Goal: Book appointment/travel/reservation

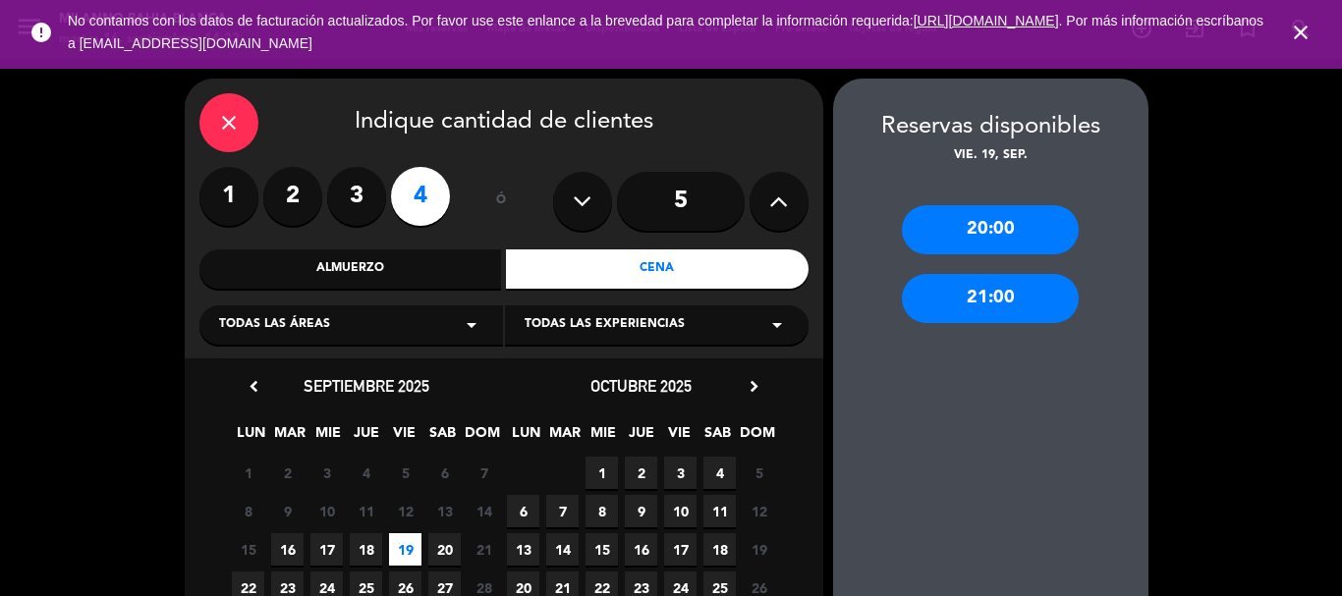
click at [1308, 34] on icon "close" at bounding box center [1301, 33] width 24 height 24
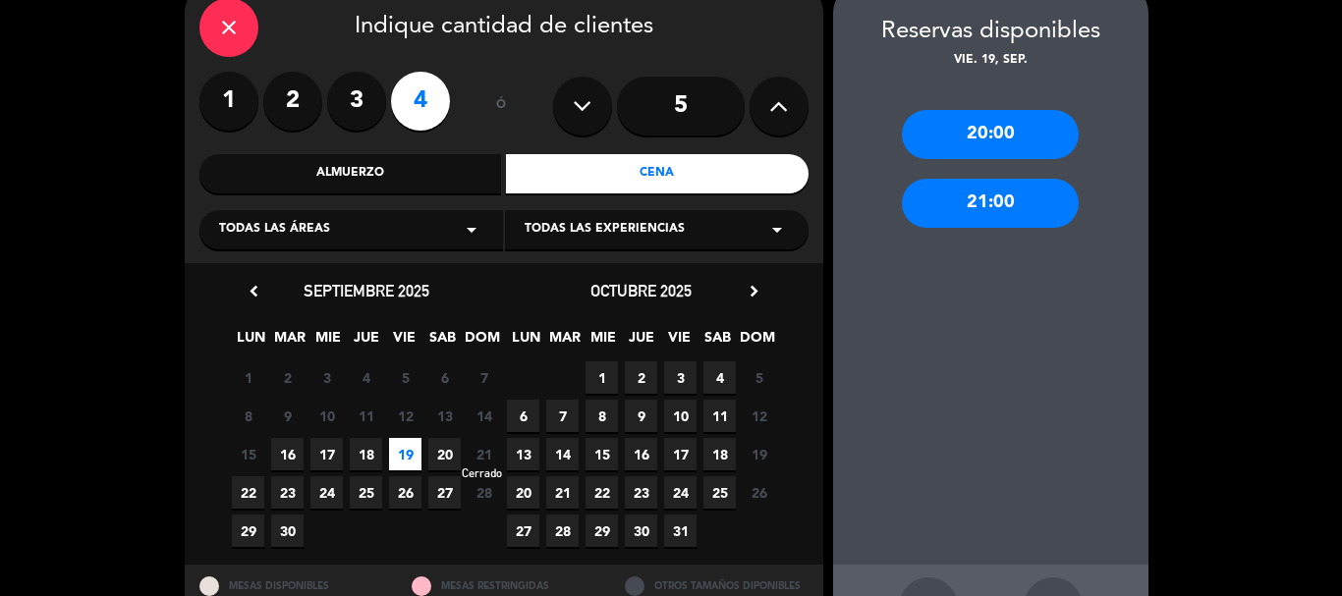
scroll to position [98, 0]
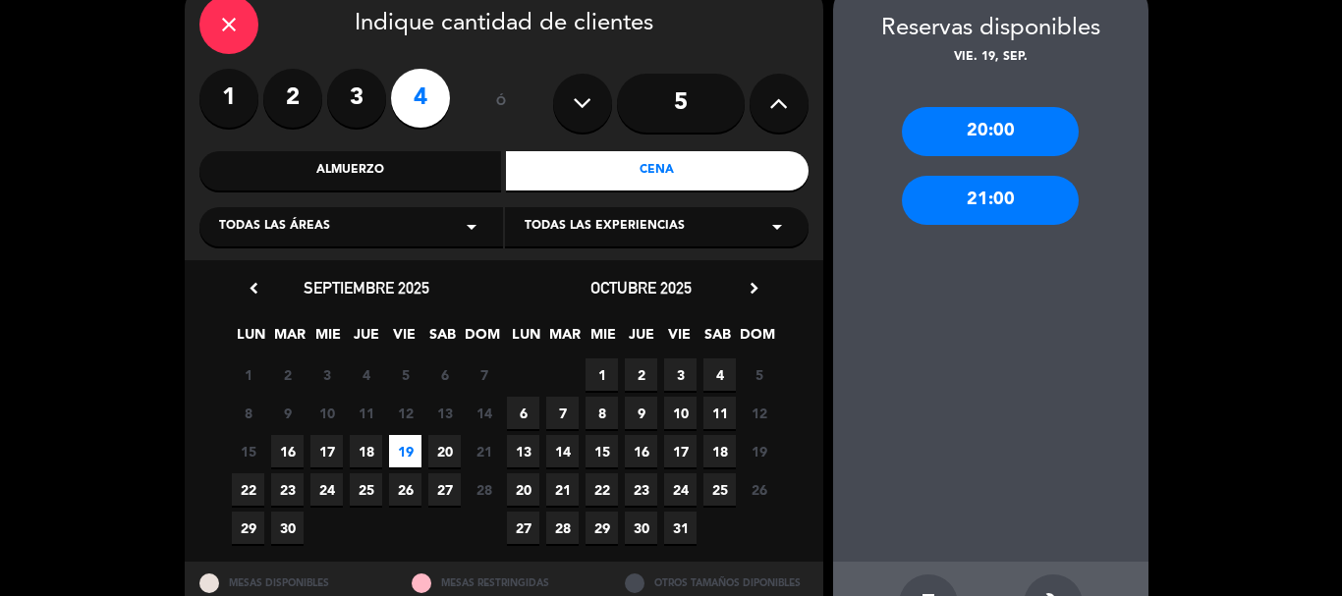
click at [364, 451] on span "18" at bounding box center [366, 451] width 32 height 32
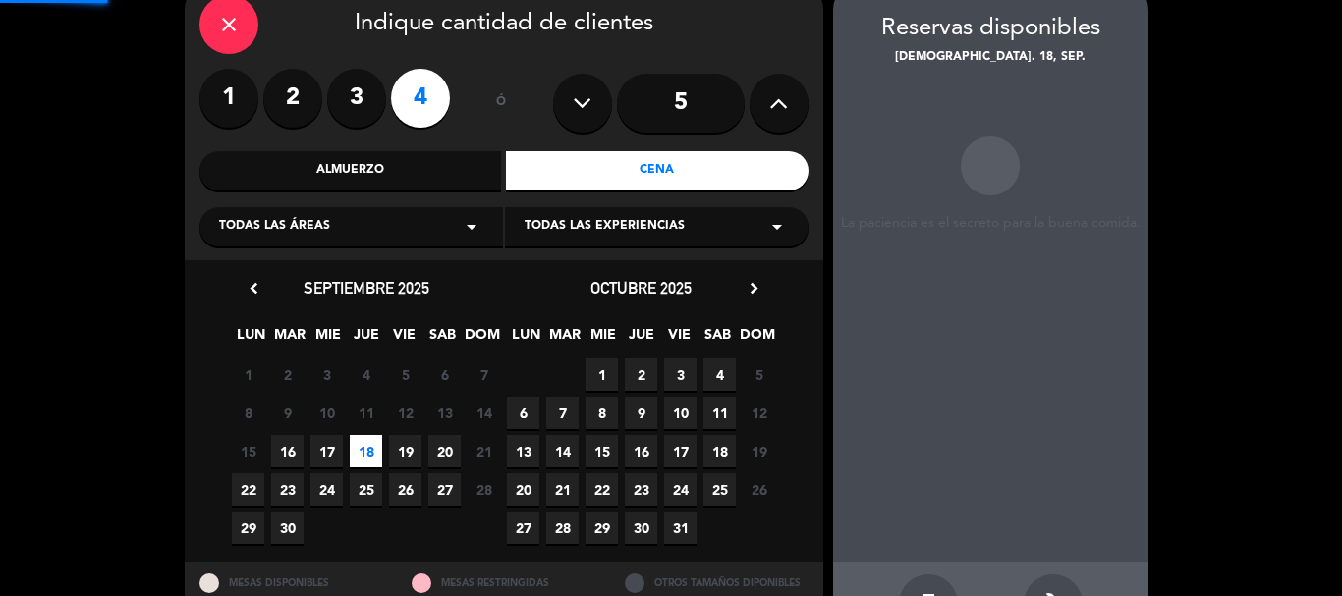
scroll to position [79, 0]
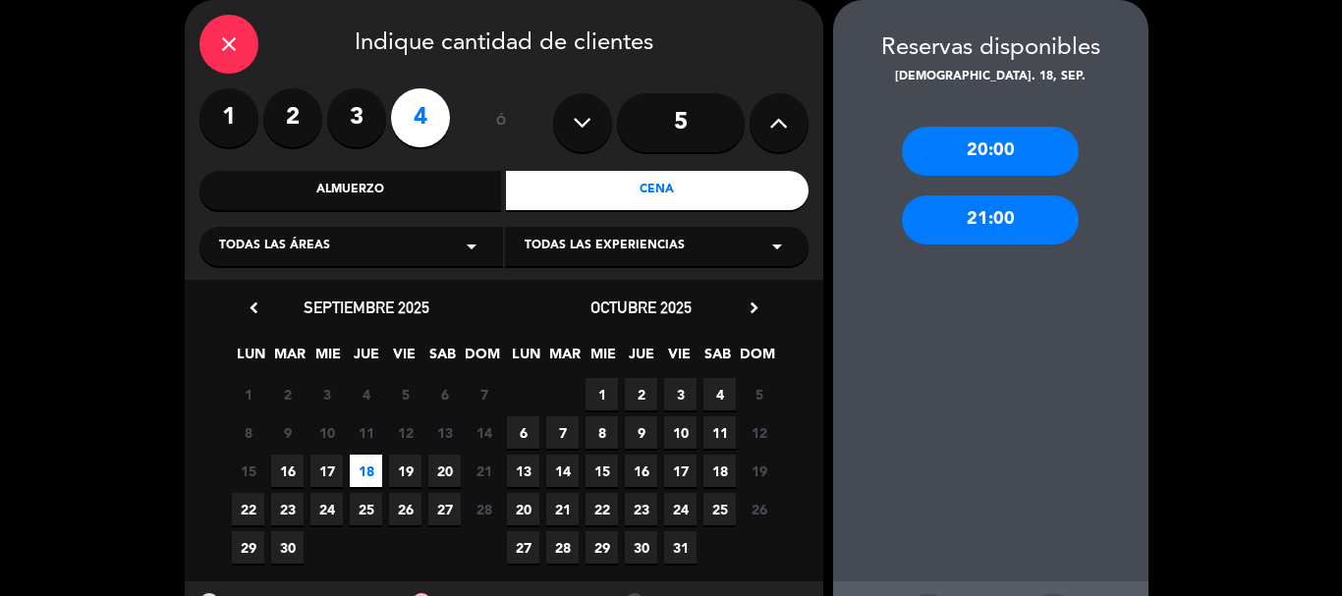
click at [766, 121] on button at bounding box center [779, 122] width 59 height 59
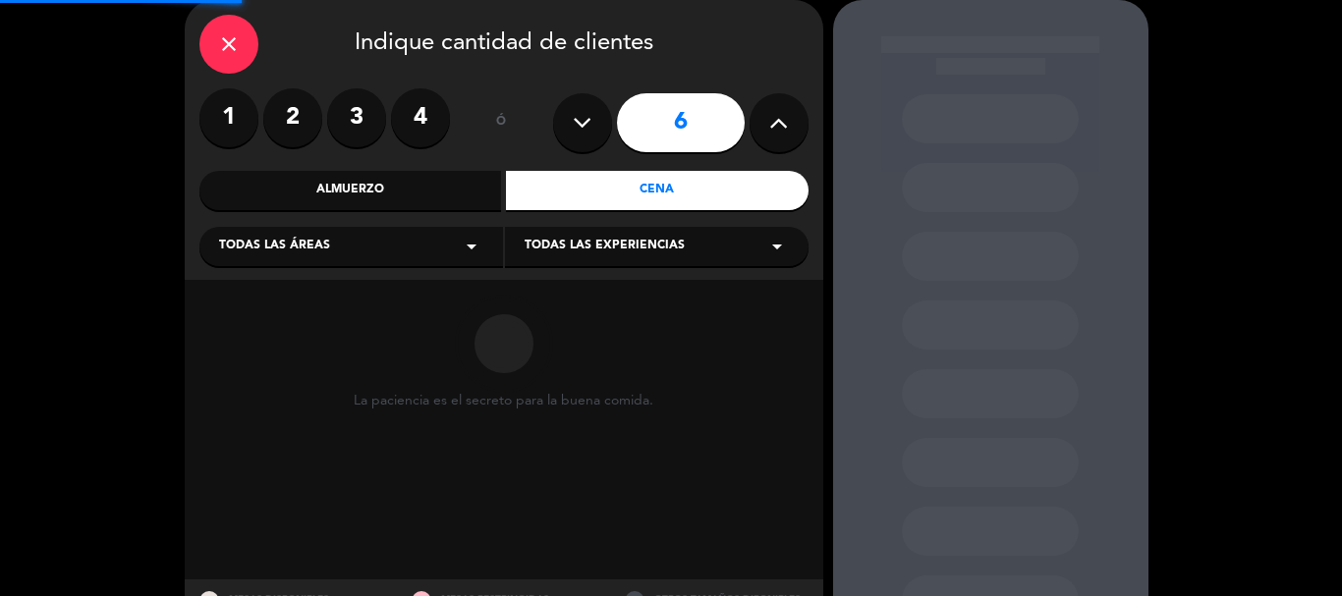
click at [766, 121] on button at bounding box center [779, 122] width 59 height 59
type input "7"
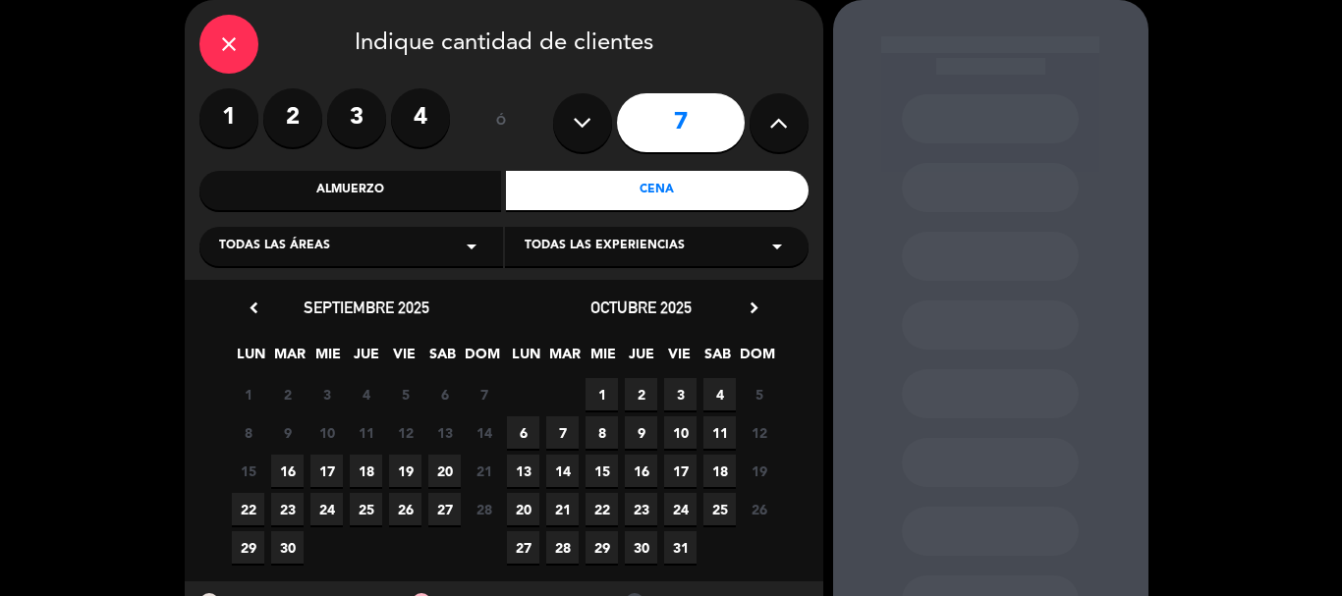
click at [686, 129] on input "7" at bounding box center [681, 122] width 128 height 59
click at [632, 201] on div "Cena" at bounding box center [657, 190] width 303 height 39
click at [329, 465] on span "17" at bounding box center [327, 471] width 32 height 32
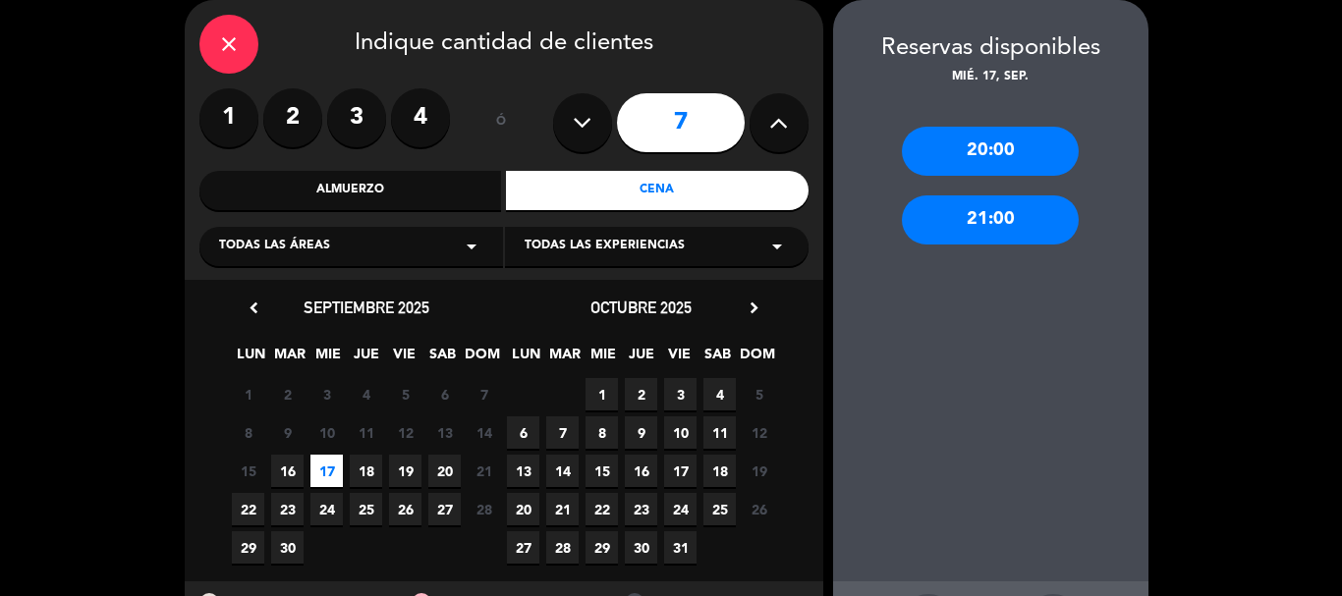
click at [973, 218] on div "21:00" at bounding box center [990, 220] width 177 height 49
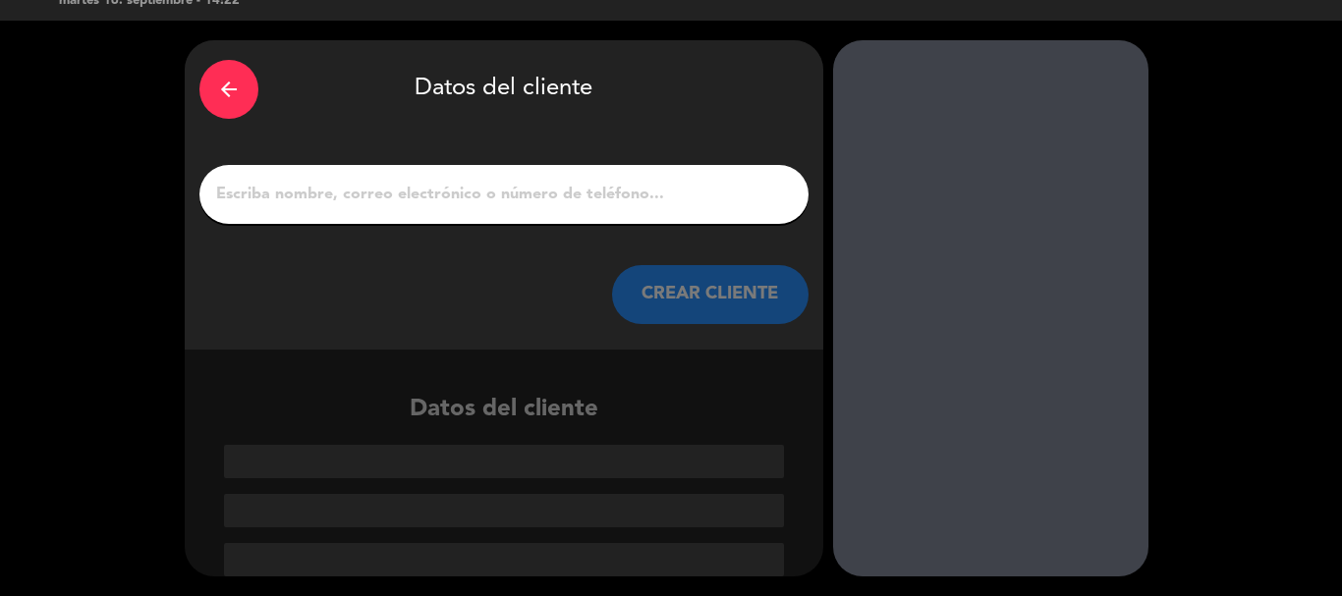
scroll to position [38, 0]
click at [665, 192] on input "1" at bounding box center [504, 195] width 580 height 28
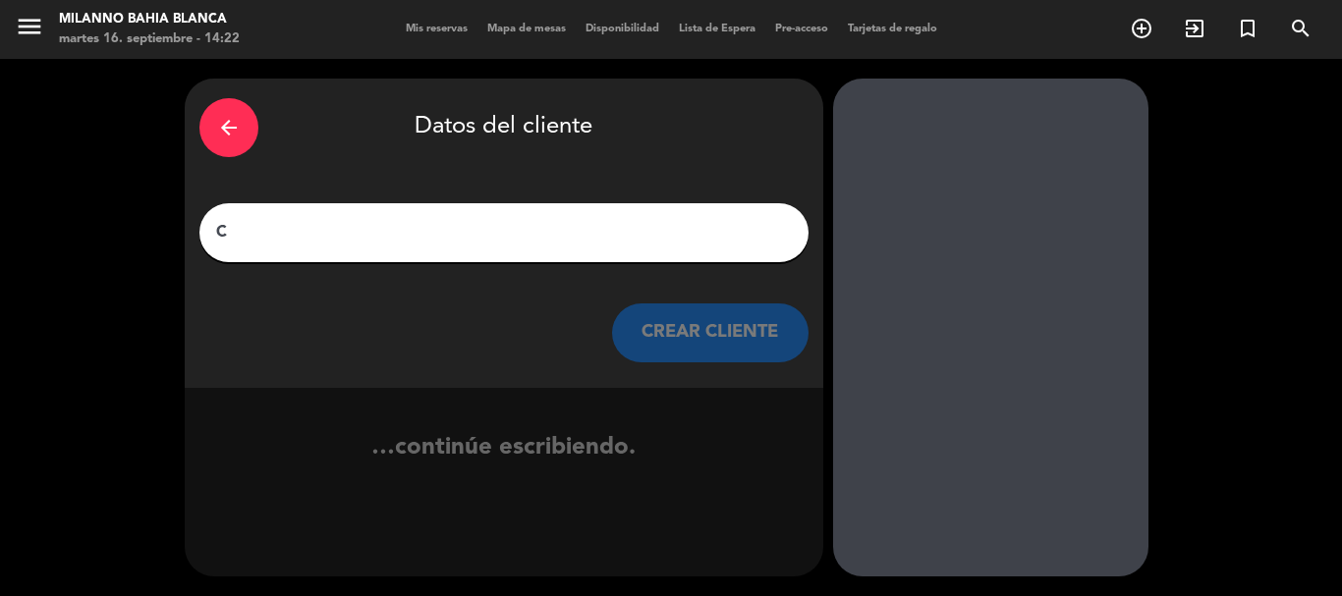
scroll to position [0, 0]
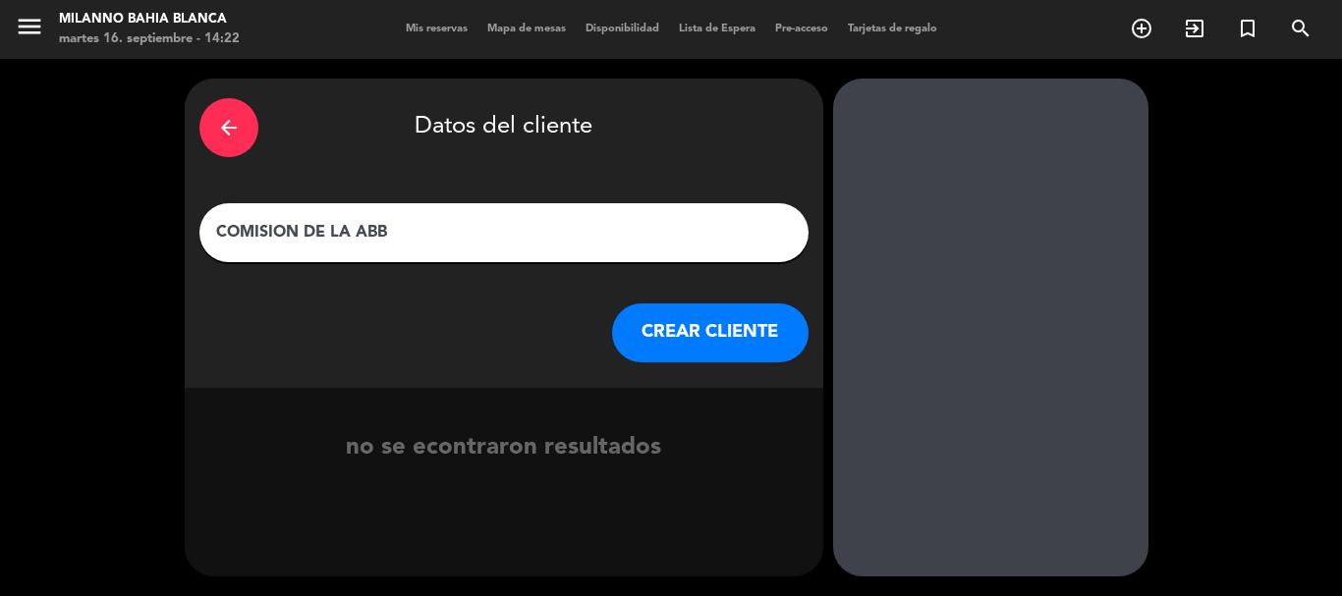
type input "COMISION DE LA ABB"
click at [707, 334] on button "CREAR CLIENTE" at bounding box center [710, 333] width 197 height 59
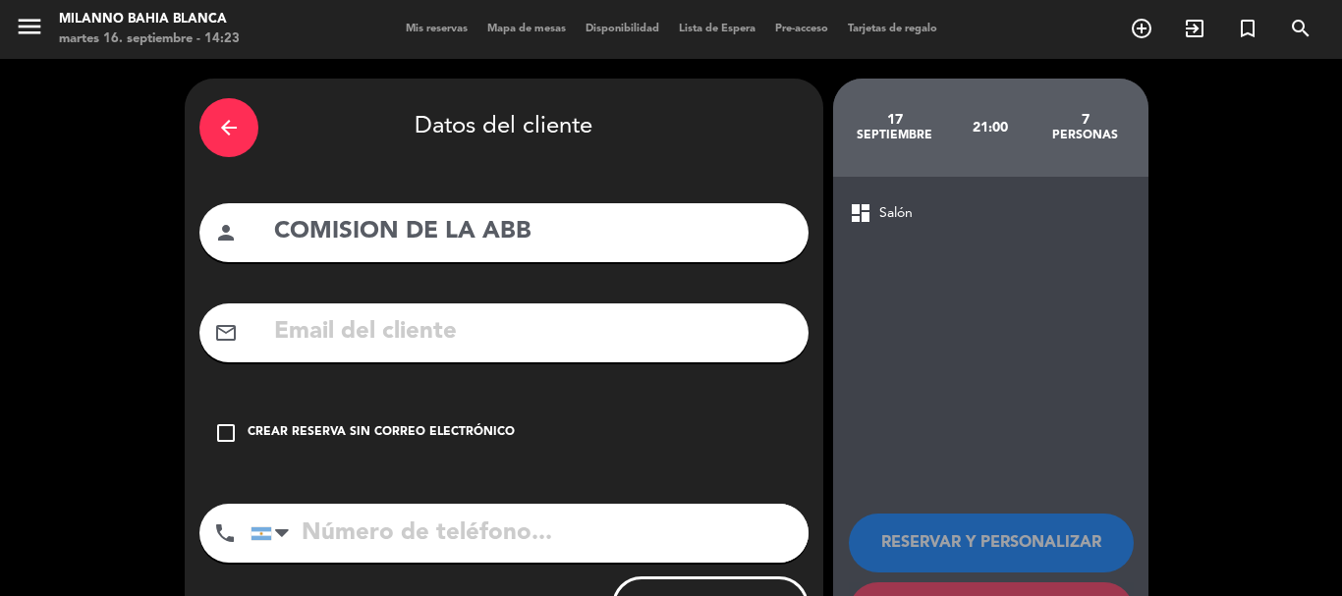
click at [235, 430] on icon "check_box_outline_blank" at bounding box center [226, 434] width 24 height 24
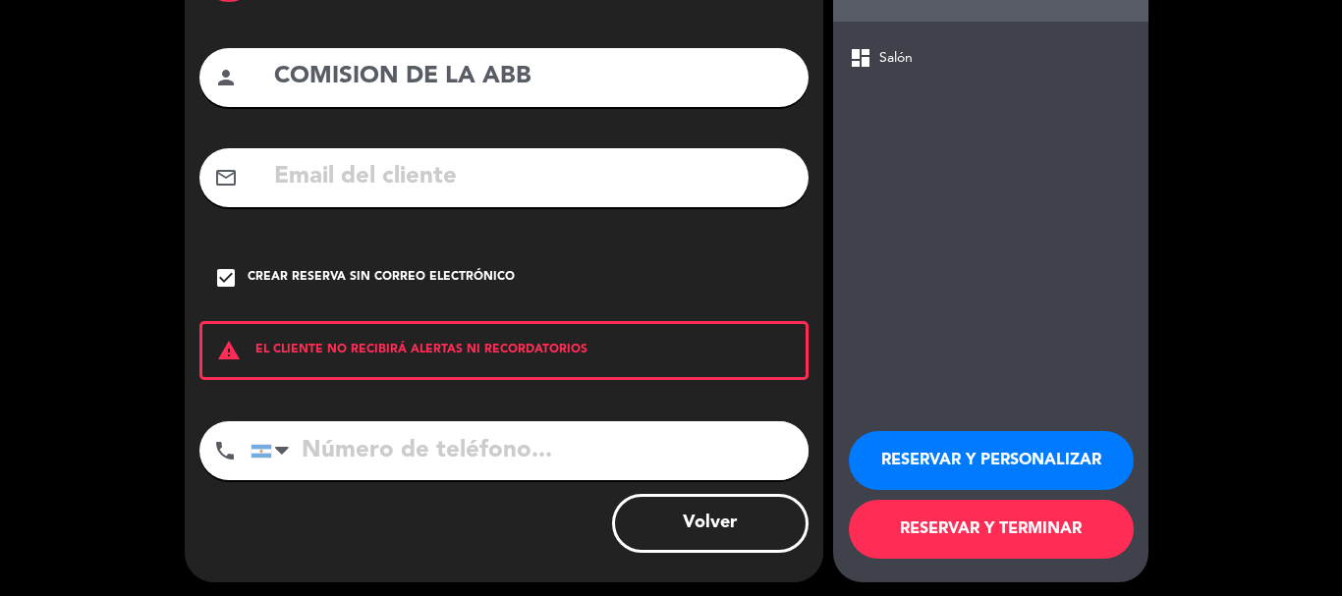
scroll to position [161, 0]
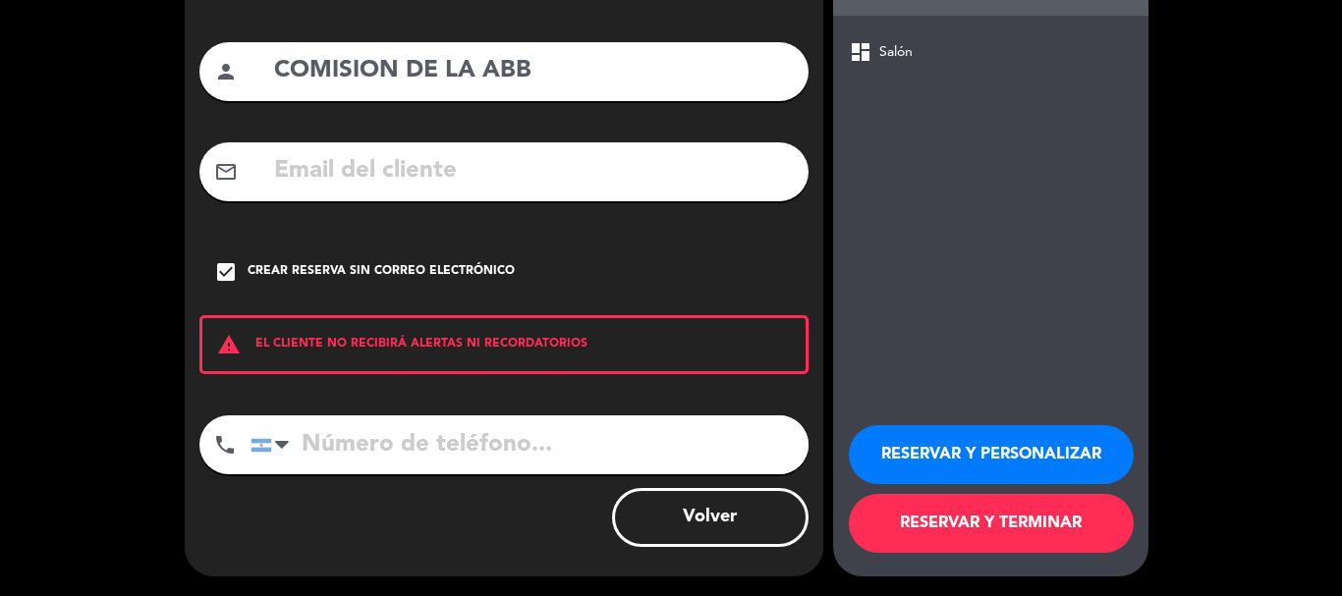
click at [1024, 468] on button "RESERVAR Y PERSONALIZAR" at bounding box center [991, 454] width 285 height 59
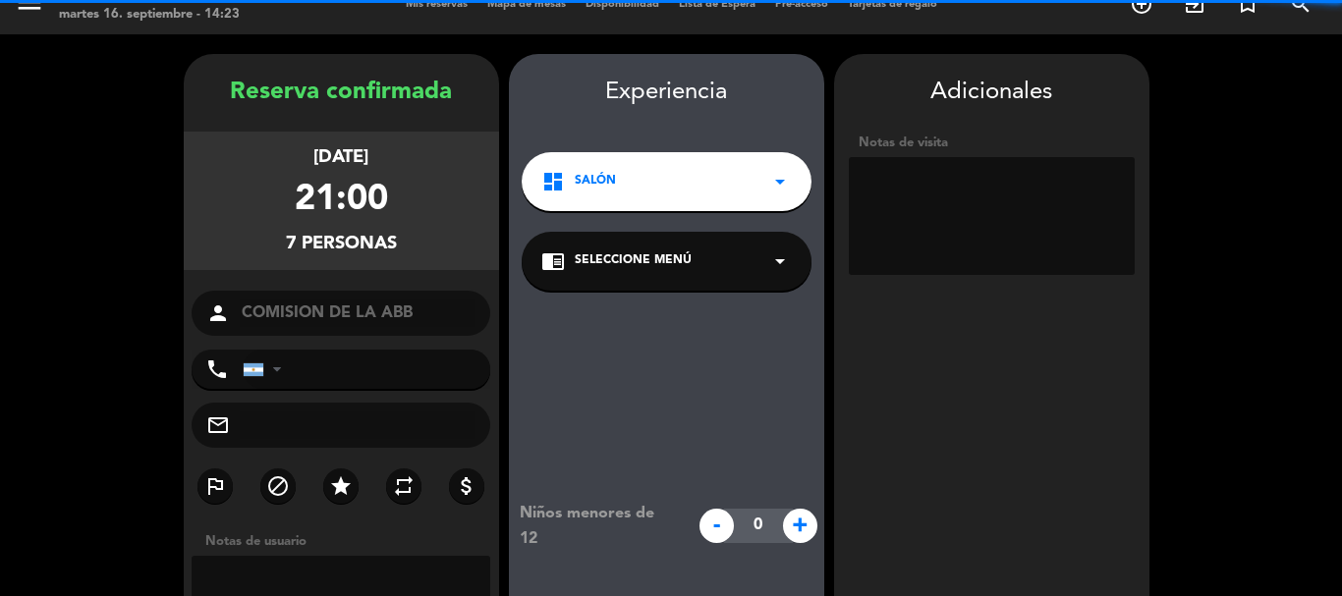
scroll to position [0, 0]
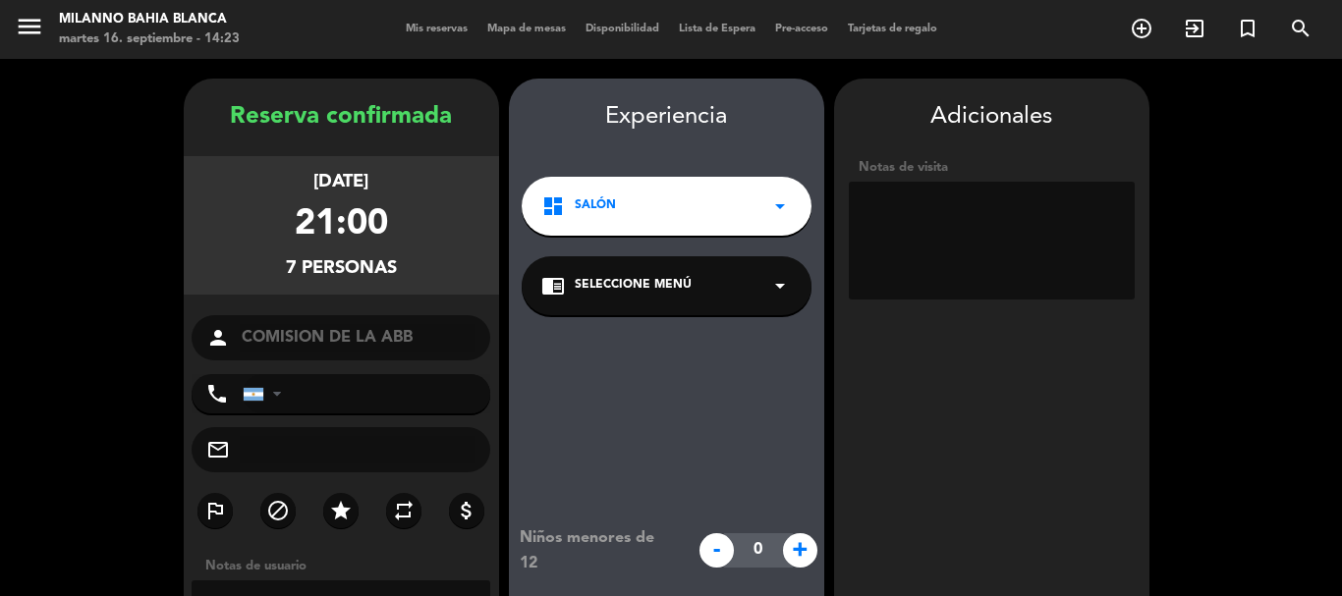
click at [966, 205] on textarea at bounding box center [992, 241] width 286 height 118
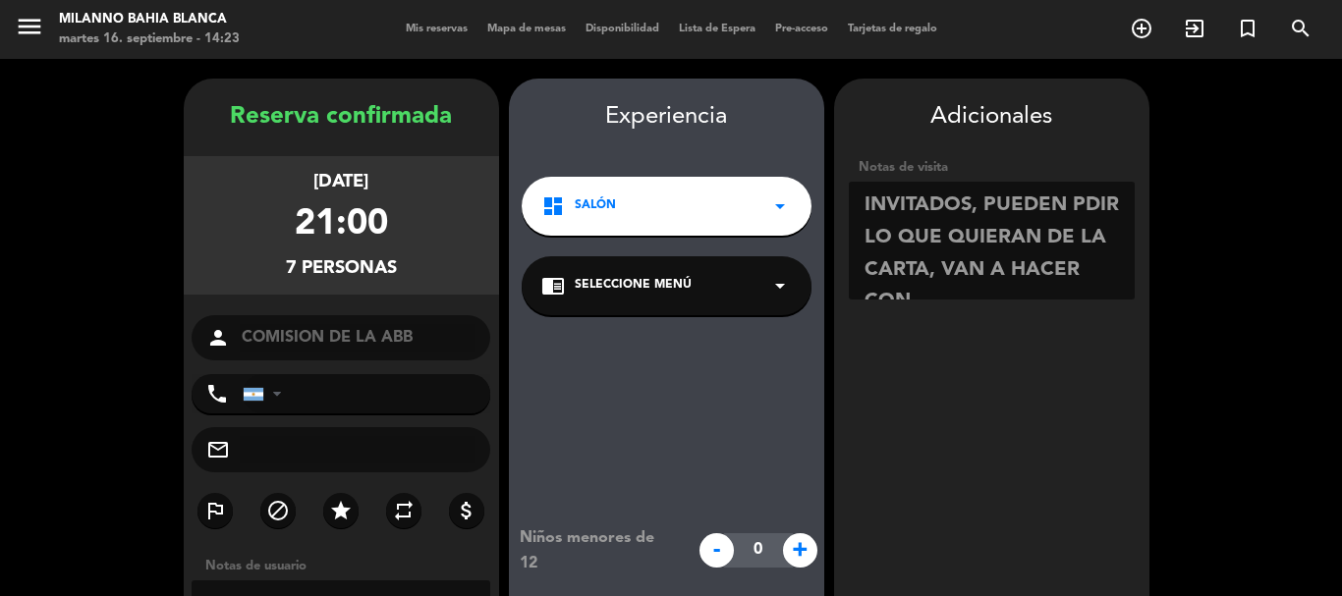
scroll to position [15, 0]
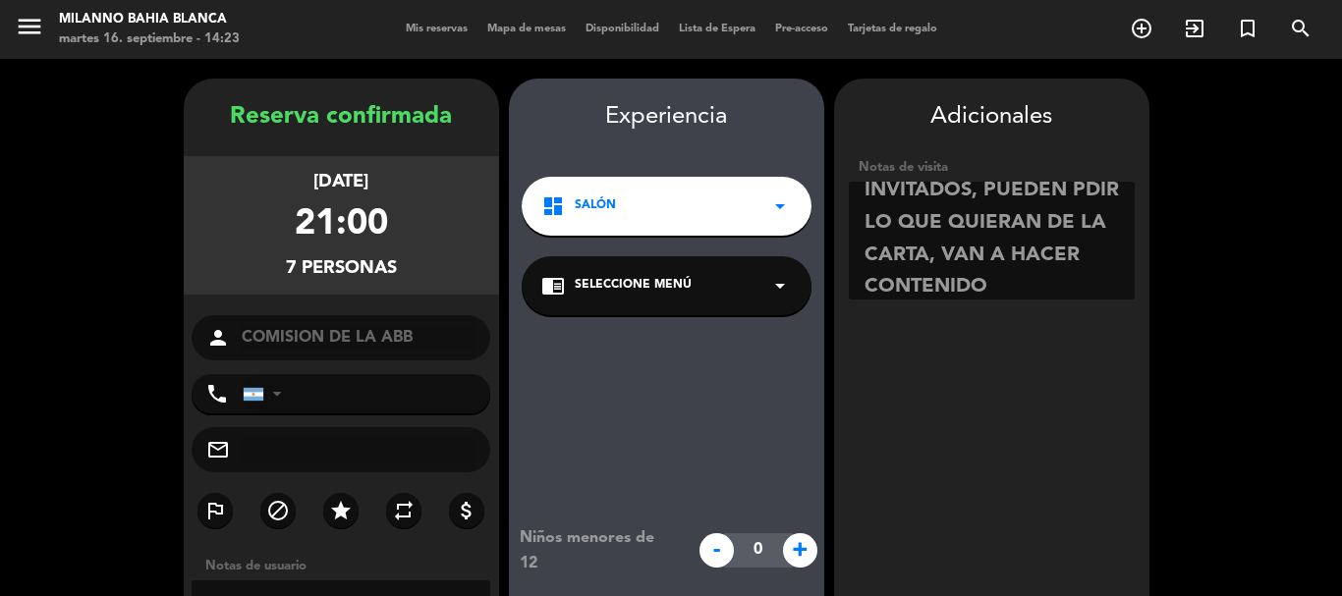
click at [1086, 187] on textarea at bounding box center [992, 241] width 286 height 118
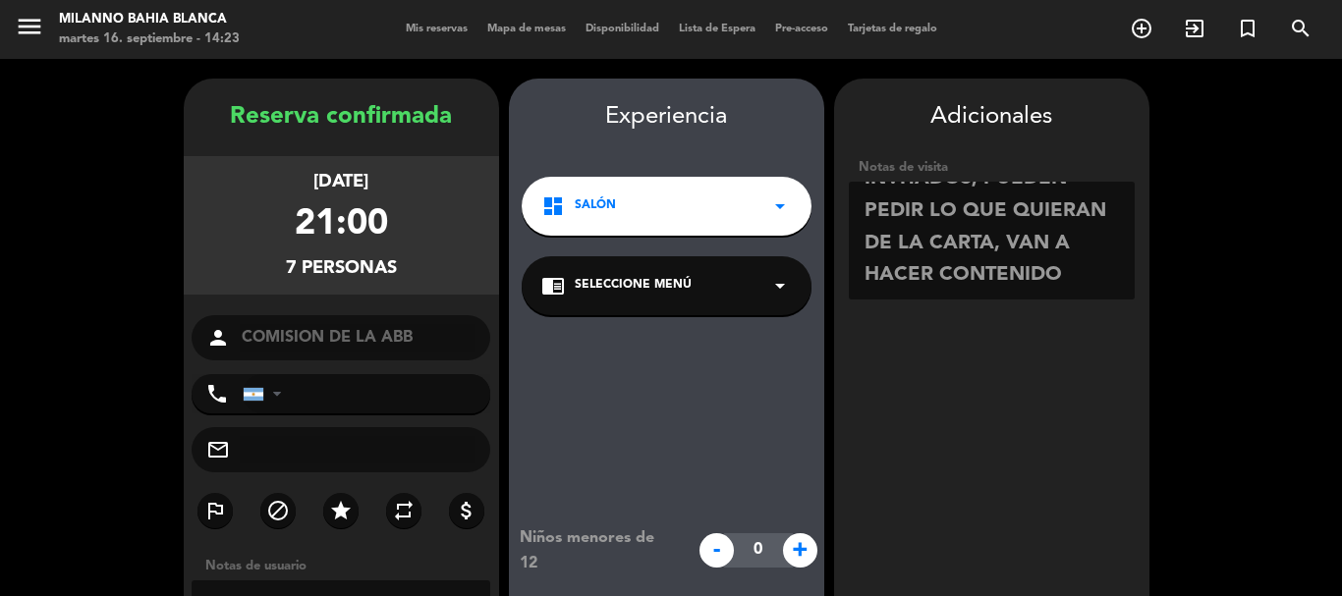
scroll to position [0, 0]
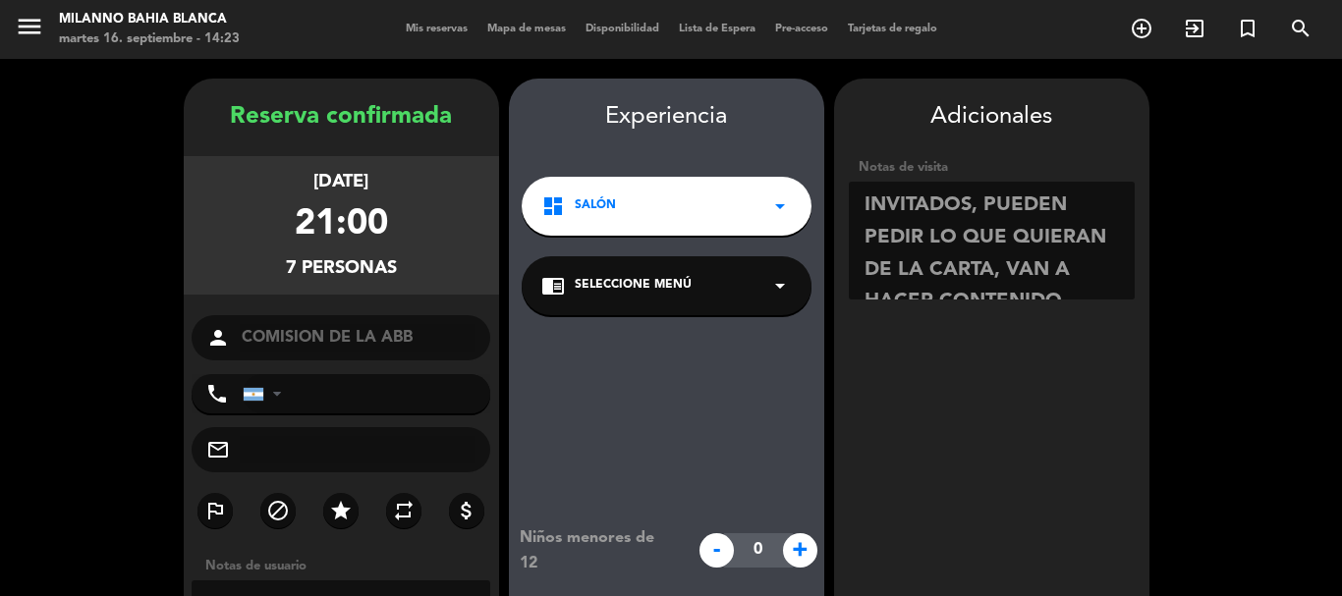
drag, startPoint x: 1085, startPoint y: 277, endPoint x: 819, endPoint y: 173, distance: 285.9
click at [819, 173] on booking-confirmed "Reserva confirmada [DATE] 21:00 7 personas person COMISION DE LA ABB phone [GEO…" at bounding box center [671, 423] width 1303 height 688
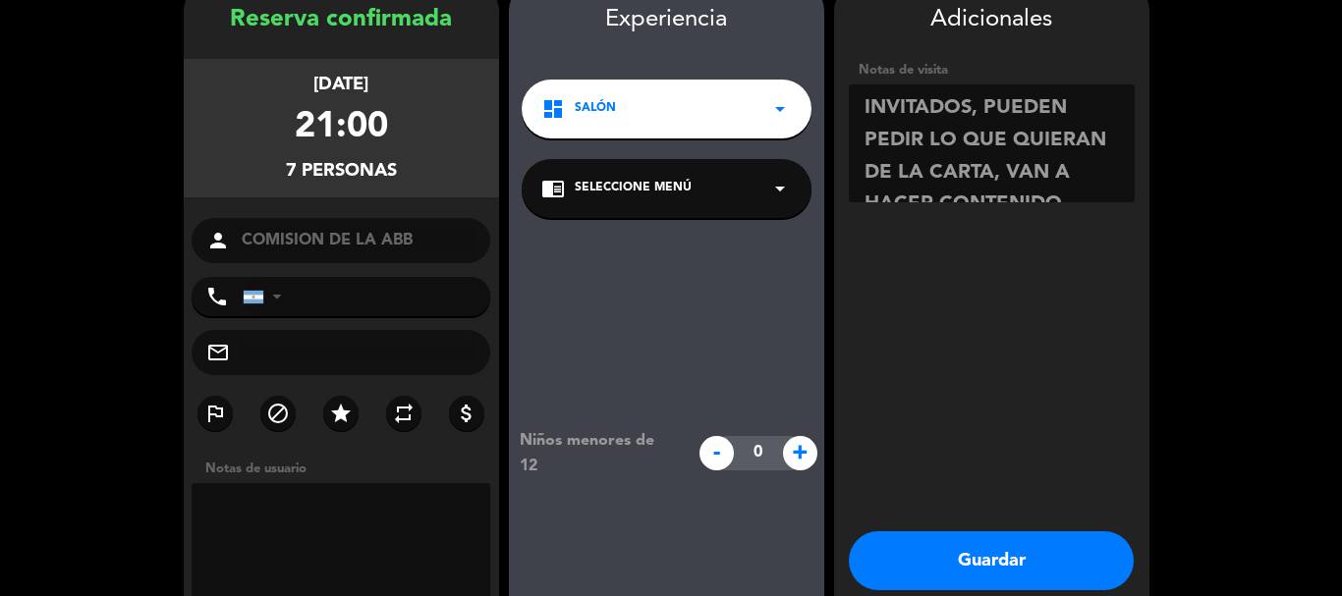
scroll to position [190, 0]
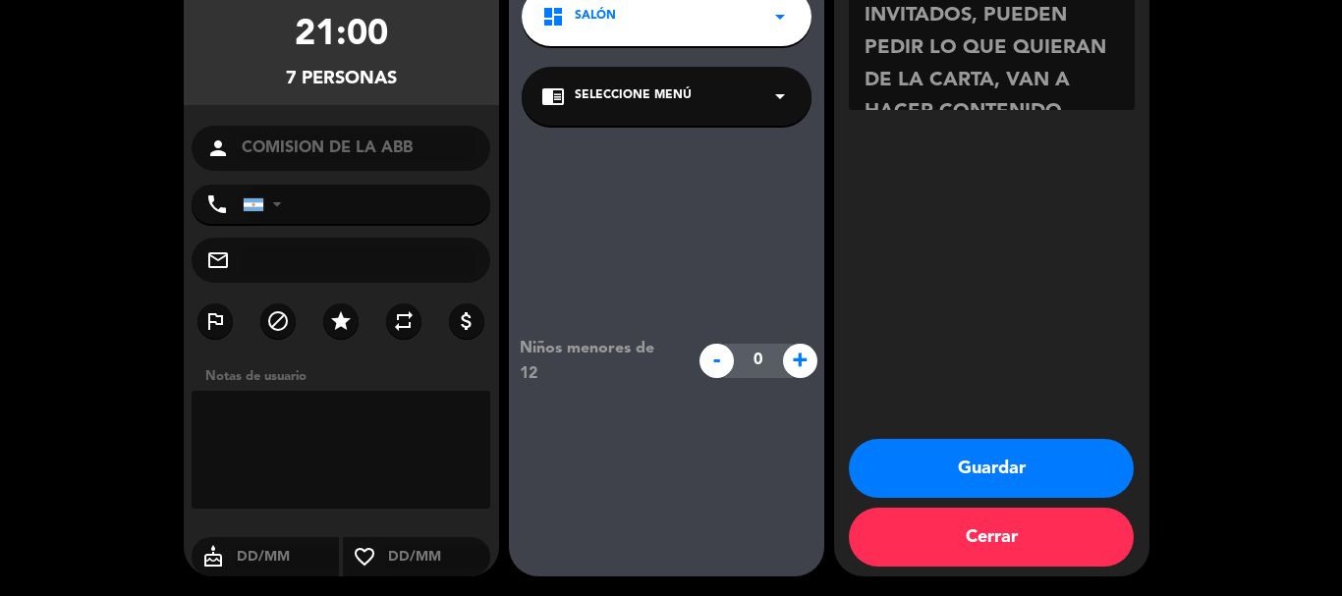
type textarea "INVITADOS, PUEDEN PEDIR LO QUE QUIERAN DE LA CARTA, VAN A HACER CONTENIDO"
click at [354, 460] on textarea at bounding box center [342, 450] width 300 height 118
paste textarea "INVITADOS, PUEDEN PEDIR LO QUE QUIERAN DE LA CARTA, VAN A HACER CONTENIDO"
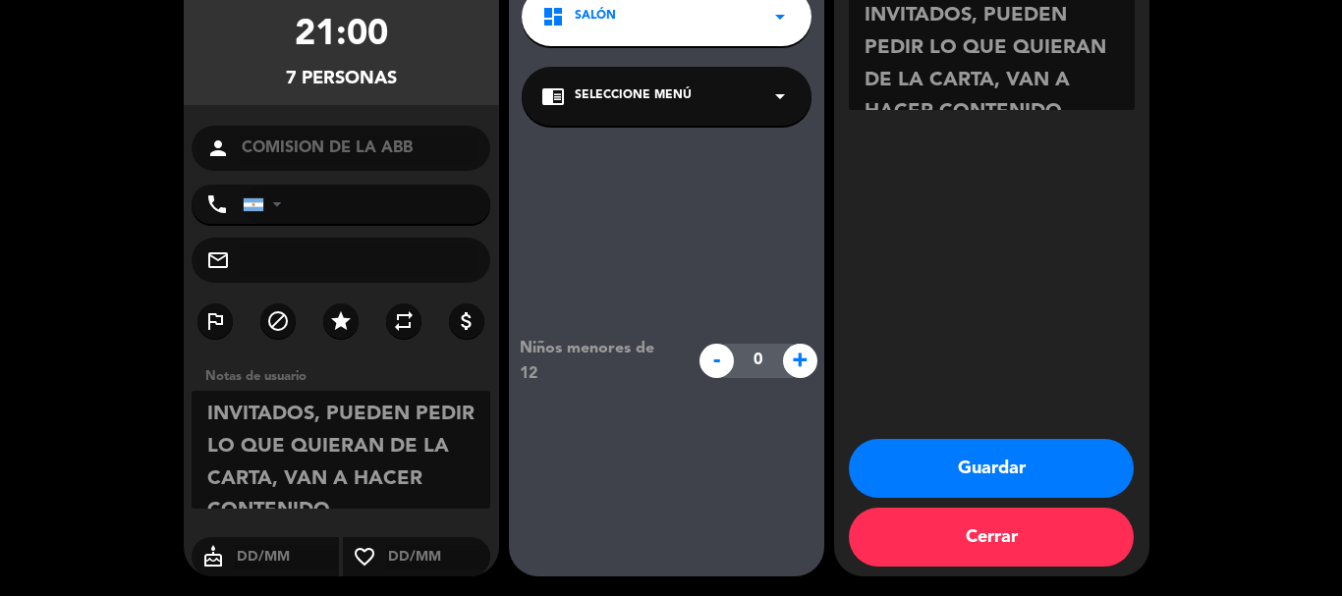
scroll to position [15, 0]
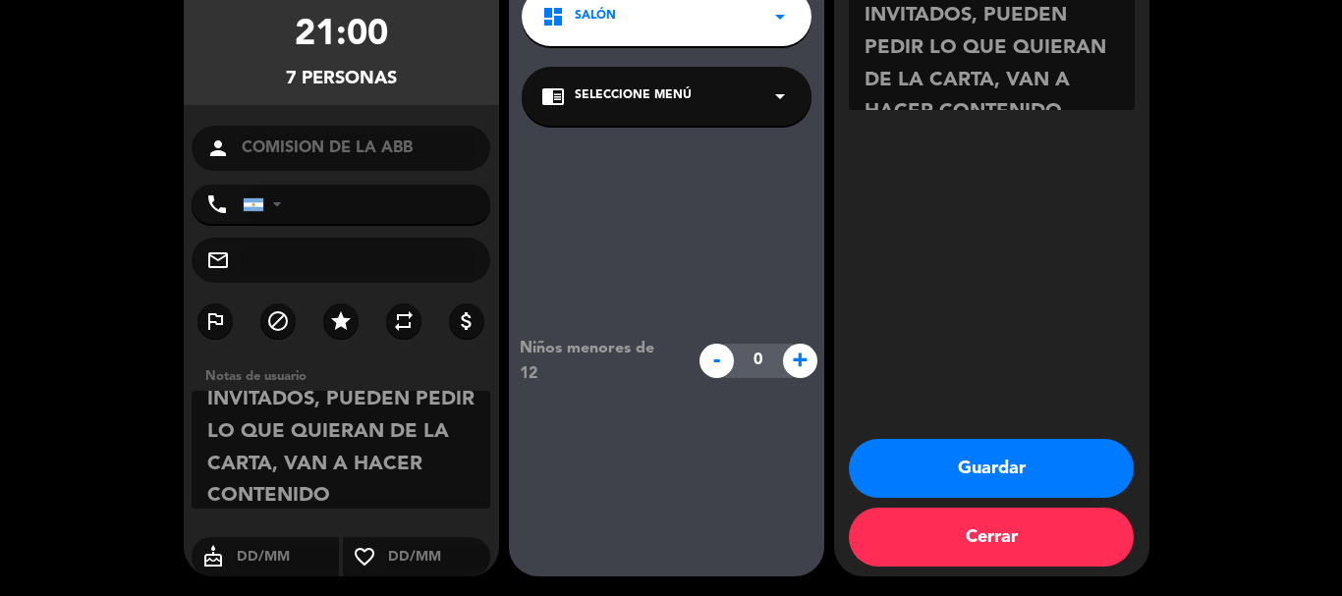
type textarea "INVITADOS, PUEDEN PEDIR LO QUE QUIERAN DE LA CARTA, VAN A HACER CONTENIDO"
click at [1016, 467] on button "Guardar" at bounding box center [991, 468] width 285 height 59
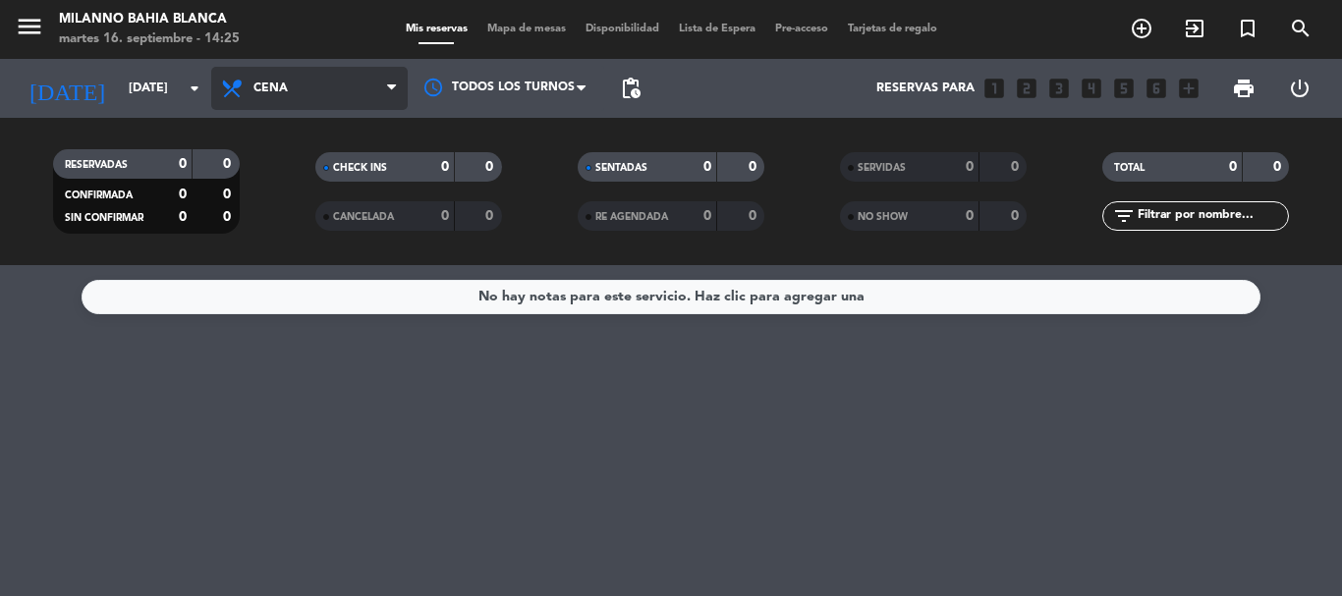
click at [377, 99] on span "Cena" at bounding box center [309, 88] width 197 height 43
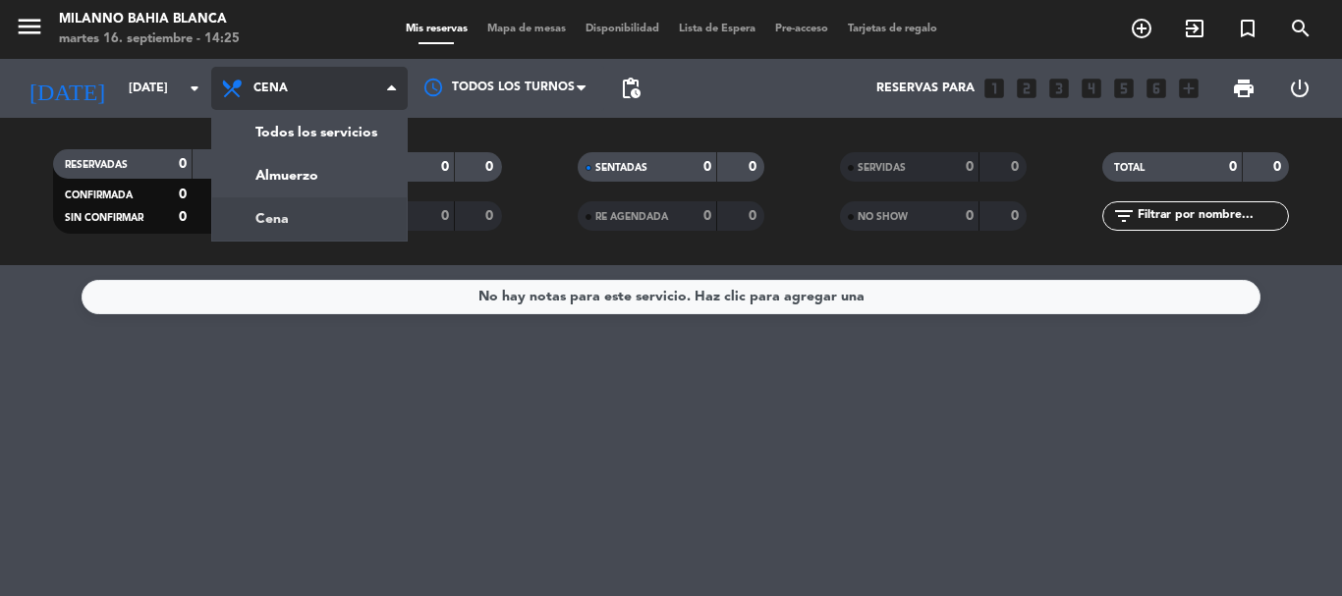
click at [377, 99] on span "Cena" at bounding box center [309, 88] width 197 height 43
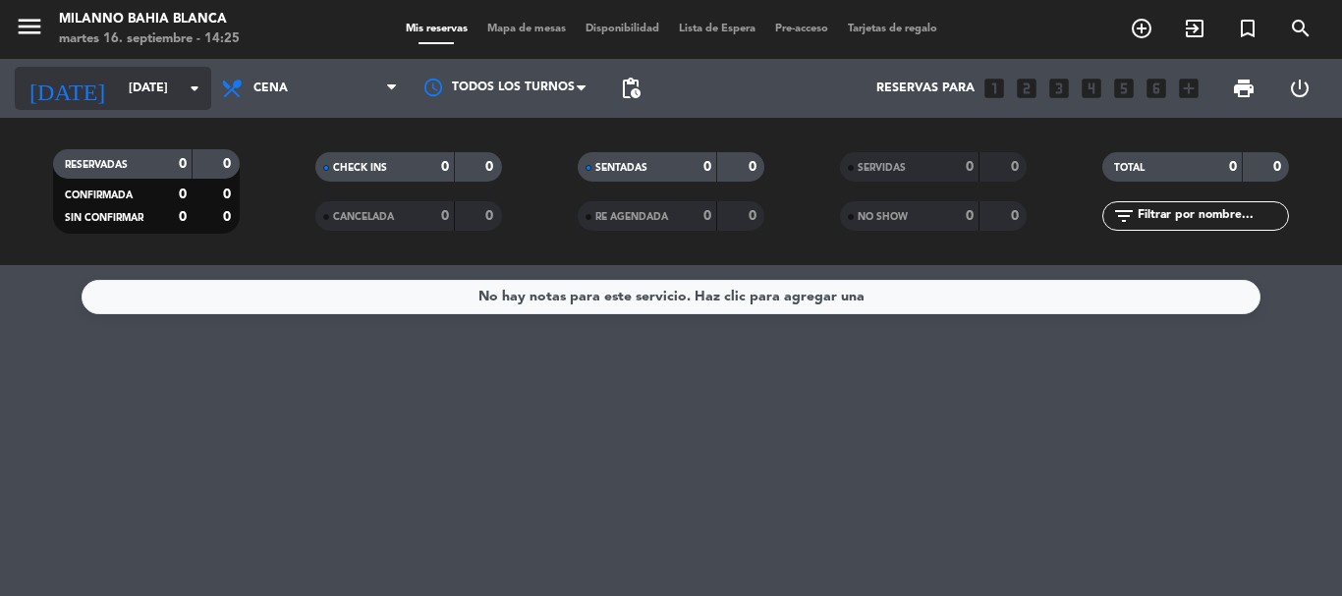
click at [170, 85] on input "[DATE]" at bounding box center [202, 88] width 166 height 33
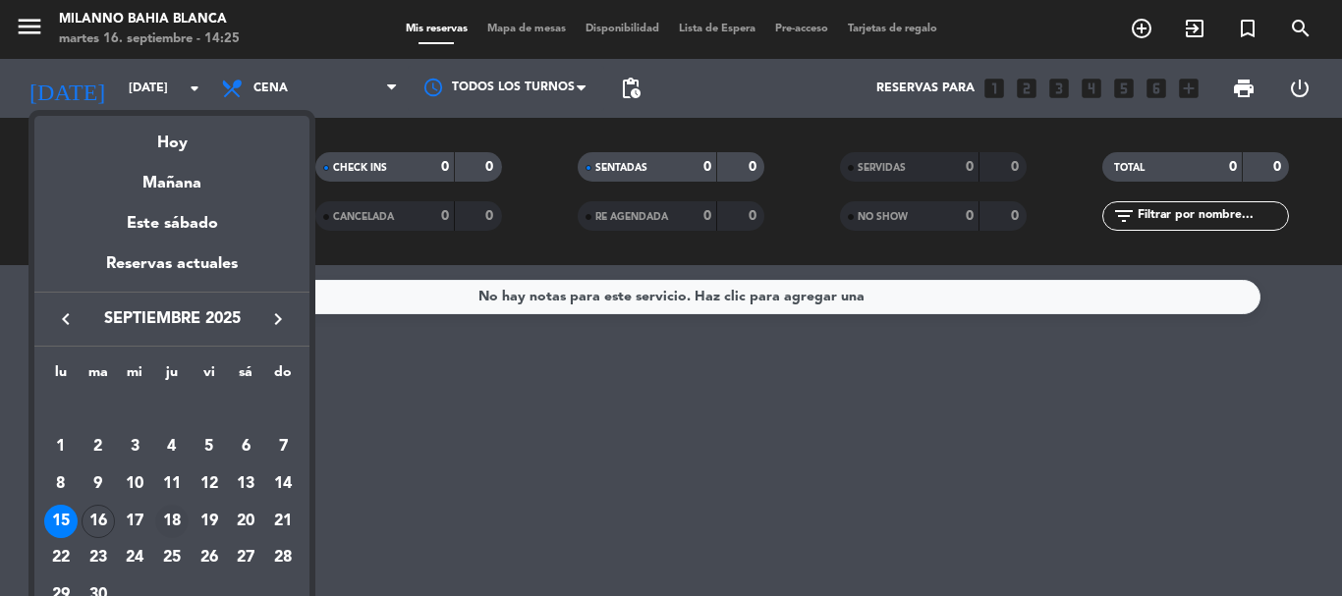
click at [180, 510] on div "18" at bounding box center [171, 521] width 33 height 33
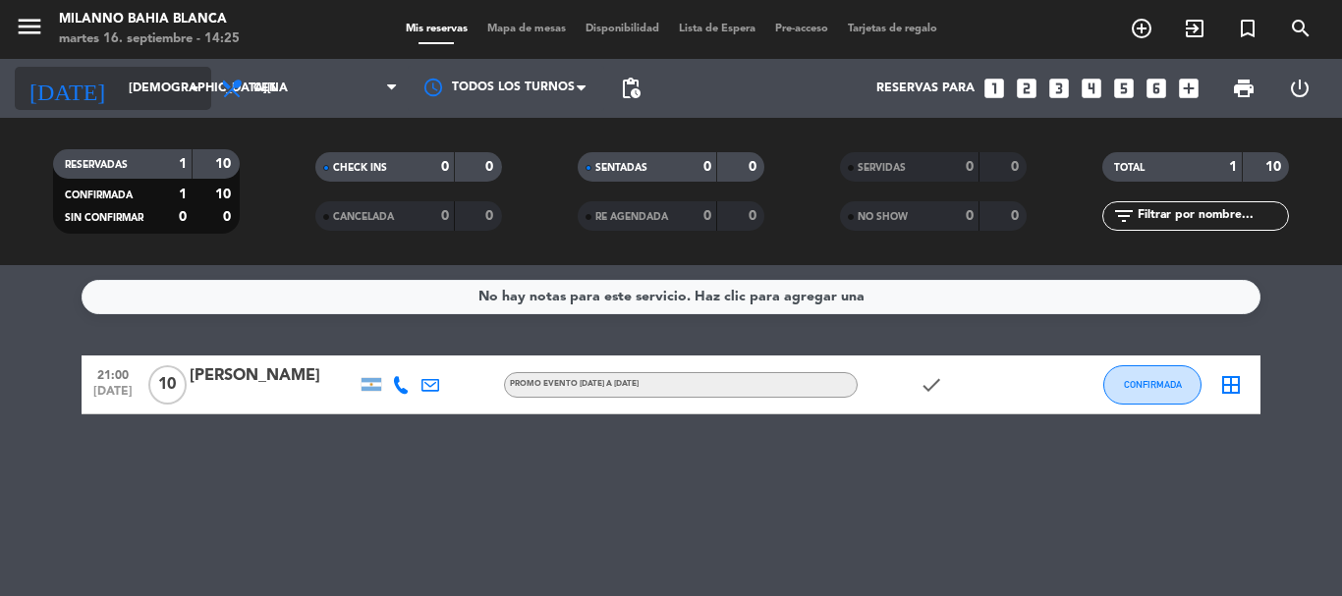
click at [197, 91] on icon "arrow_drop_down" at bounding box center [195, 89] width 24 height 24
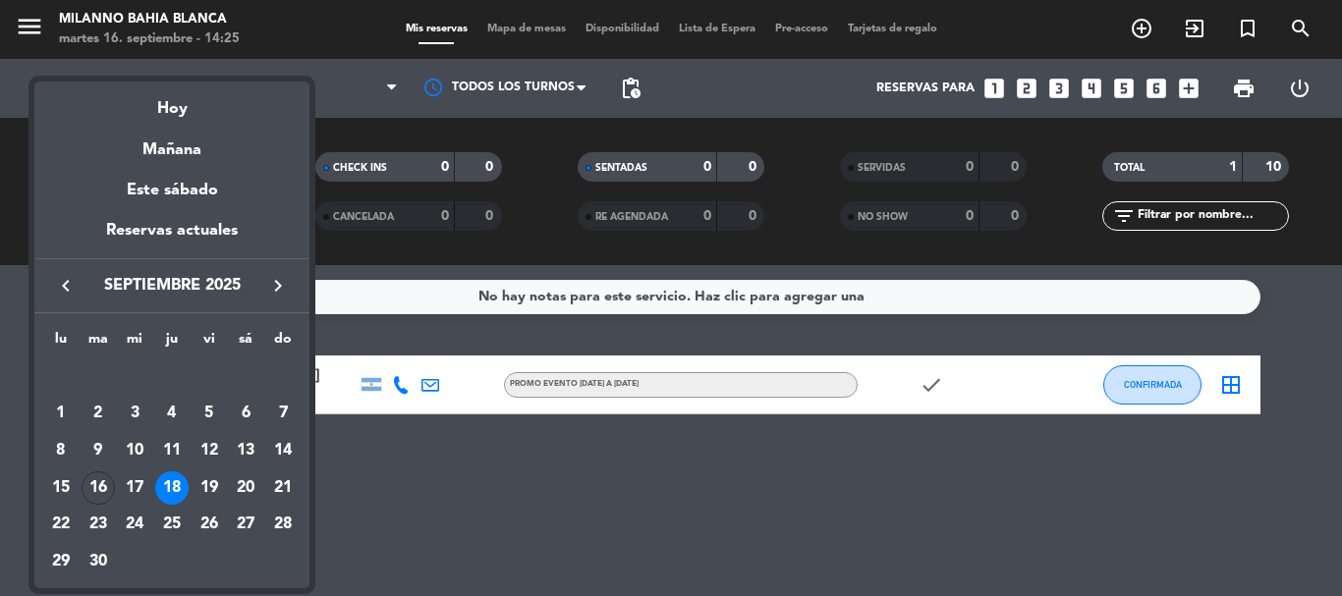
click at [183, 486] on div "18" at bounding box center [171, 488] width 33 height 33
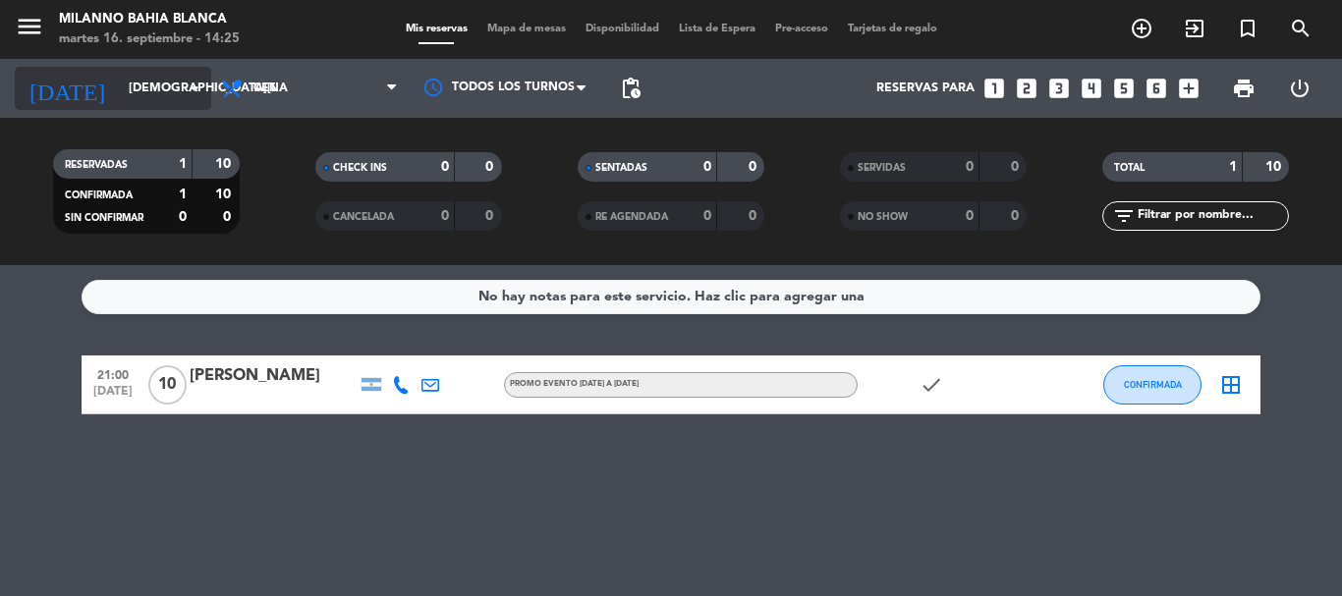
click at [201, 90] on icon "arrow_drop_down" at bounding box center [195, 89] width 24 height 24
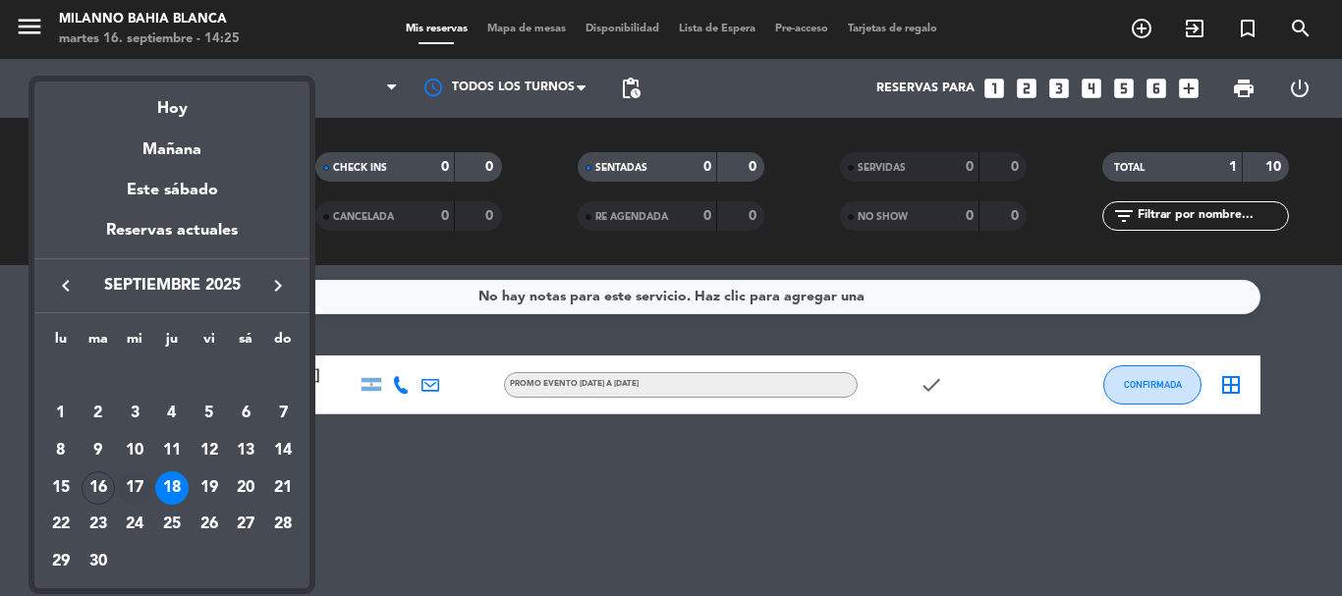
click at [137, 474] on div "17" at bounding box center [134, 488] width 33 height 33
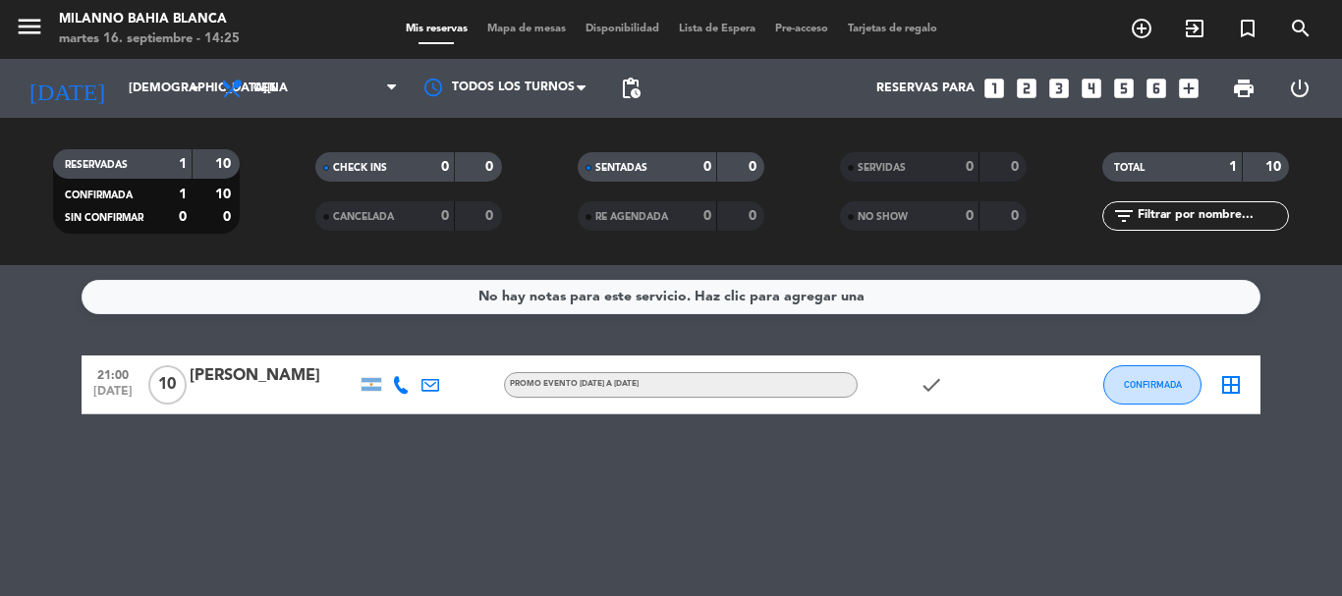
type input "[DATE]"
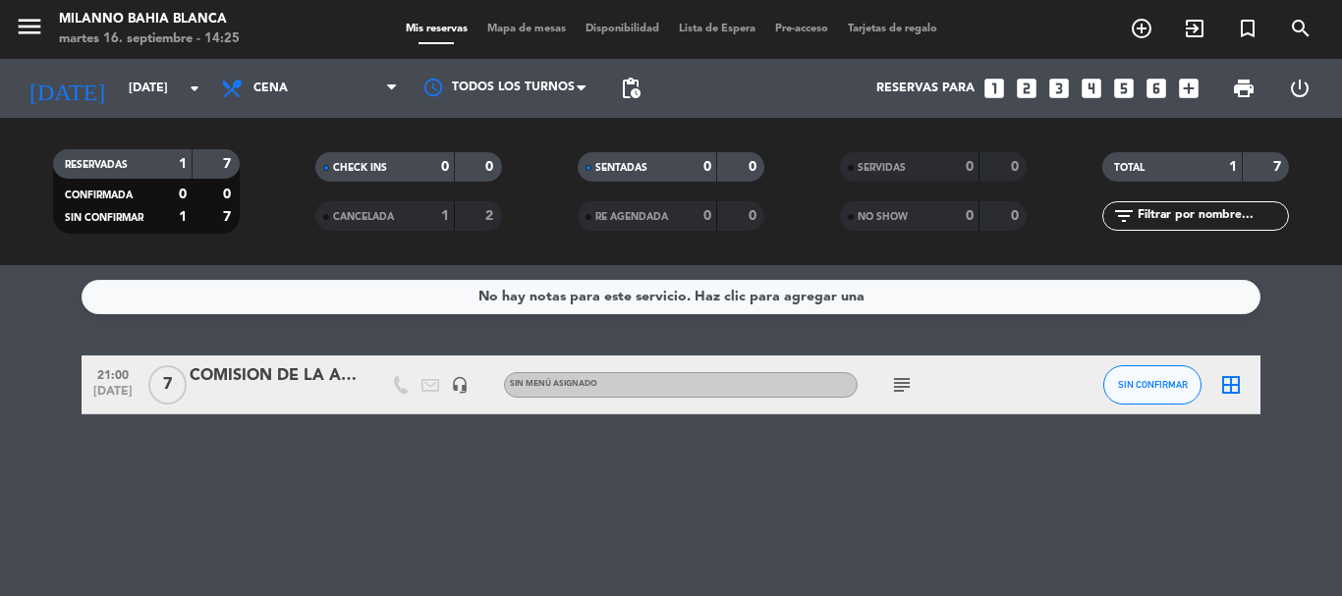
click at [1235, 384] on icon "border_all" at bounding box center [1231, 385] width 24 height 24
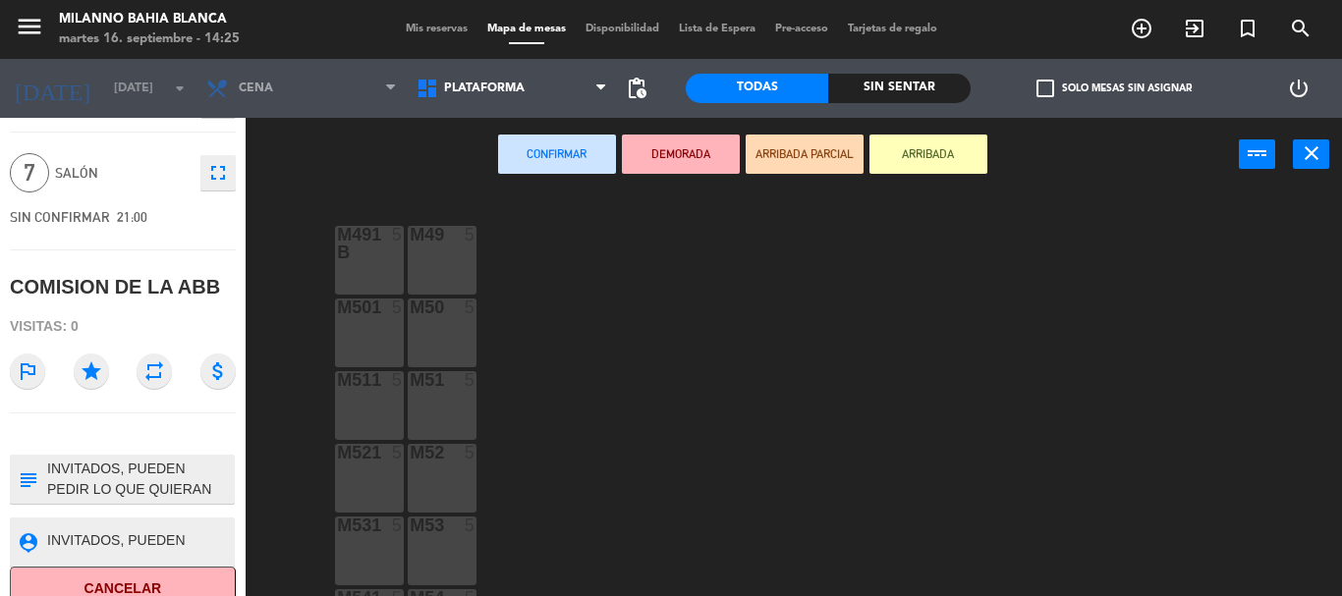
scroll to position [70, 0]
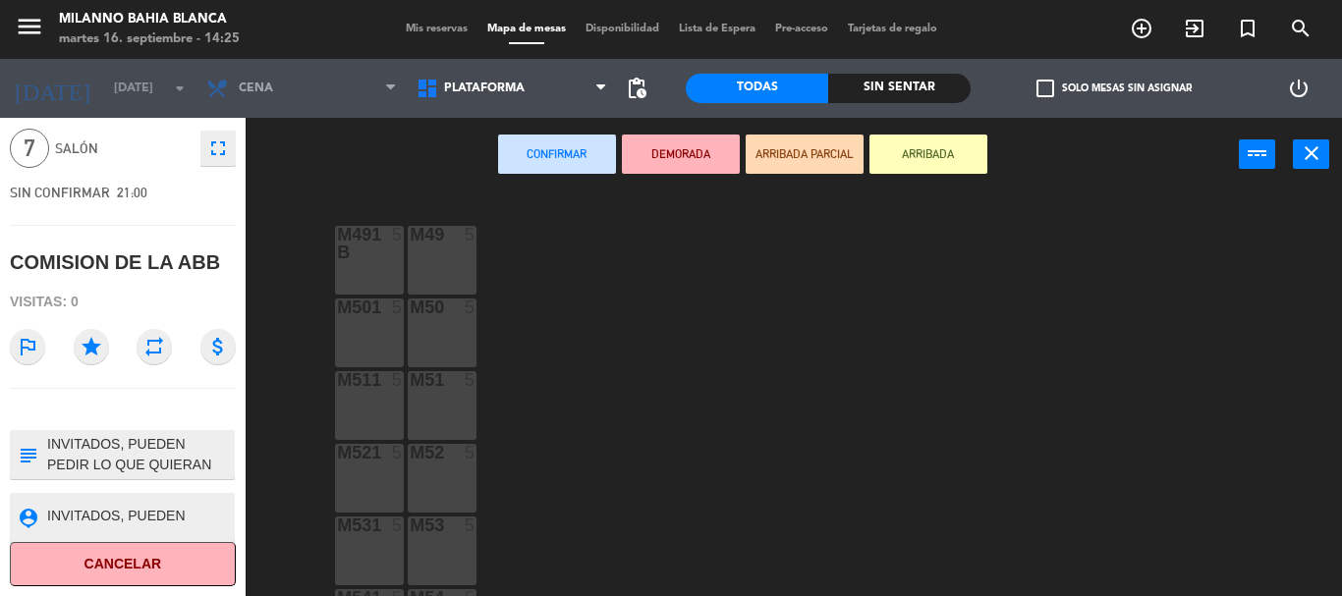
click at [174, 569] on button "Cancelar" at bounding box center [123, 564] width 226 height 44
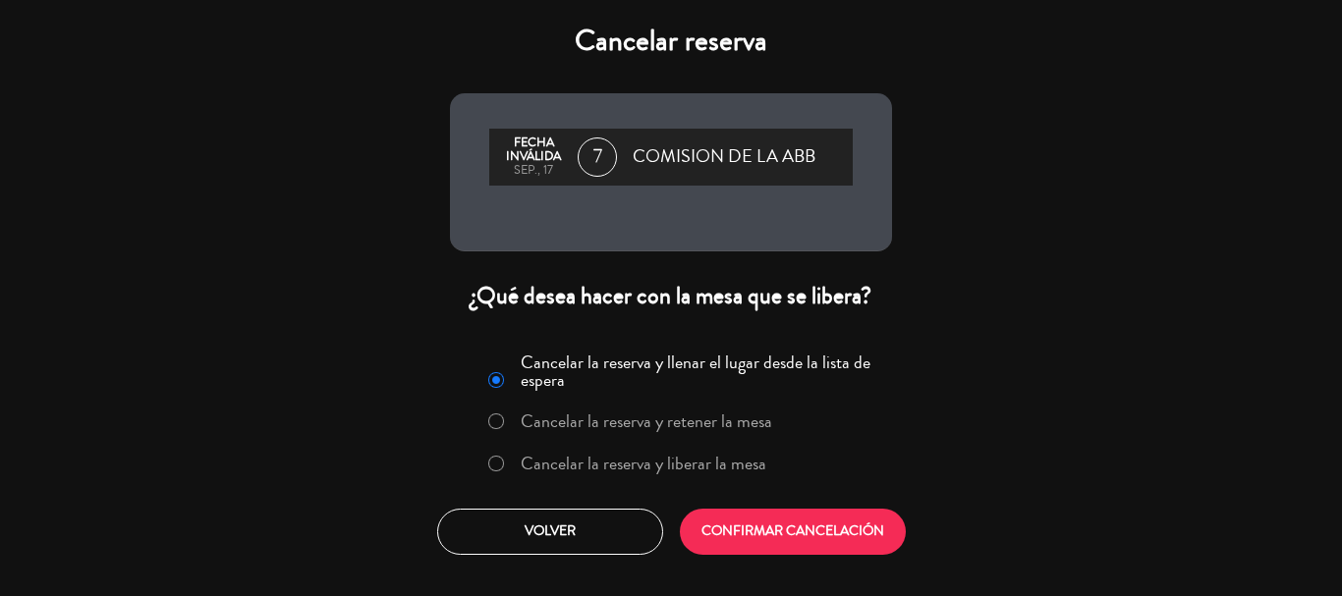
click at [495, 472] on div at bounding box center [496, 464] width 16 height 17
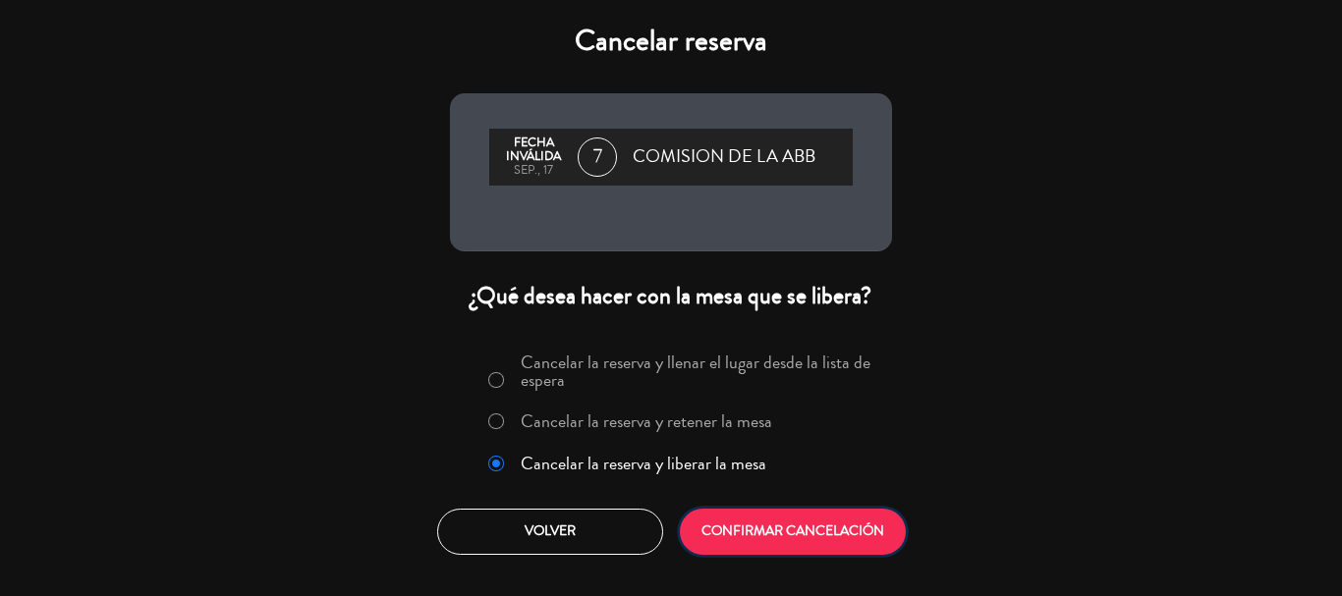
click at [829, 535] on button "CONFIRMAR CANCELACIÓN" at bounding box center [793, 532] width 226 height 46
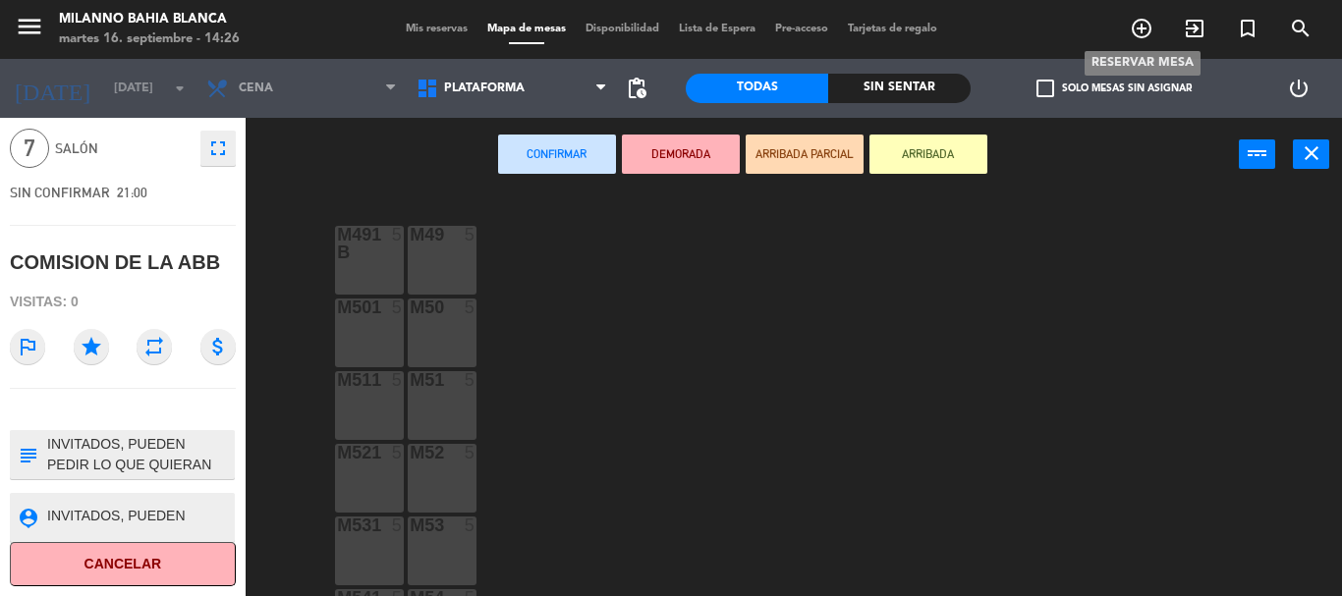
click at [1137, 32] on icon "add_circle_outline" at bounding box center [1142, 29] width 24 height 24
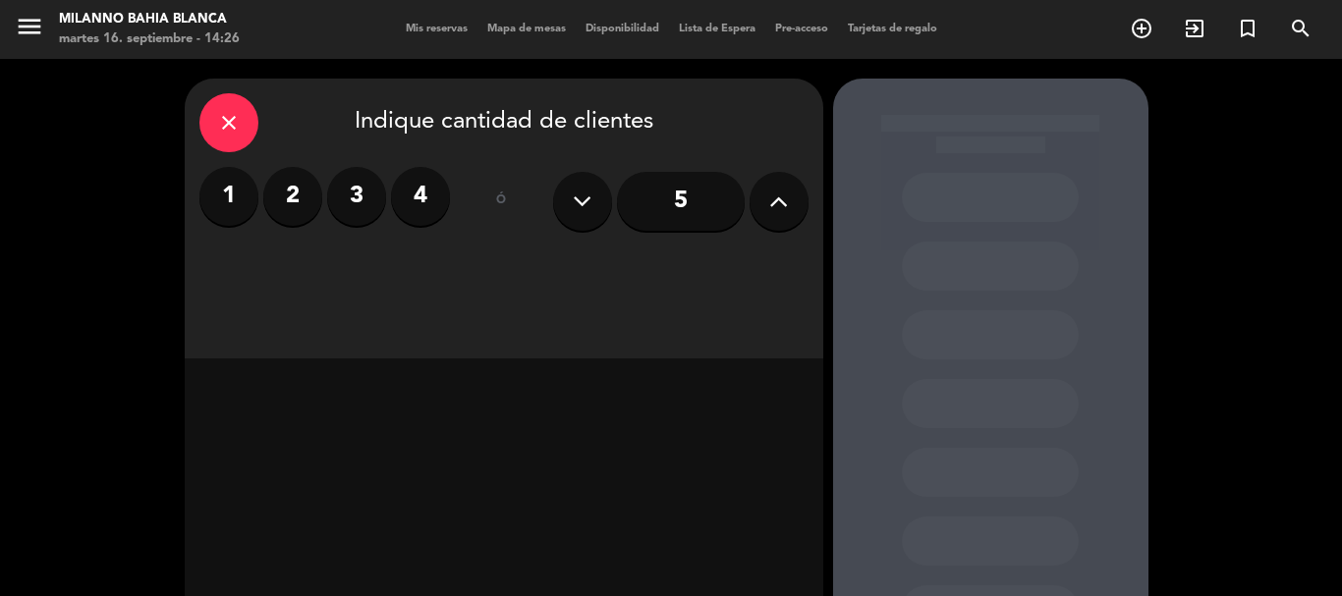
click at [776, 205] on icon at bounding box center [778, 201] width 19 height 29
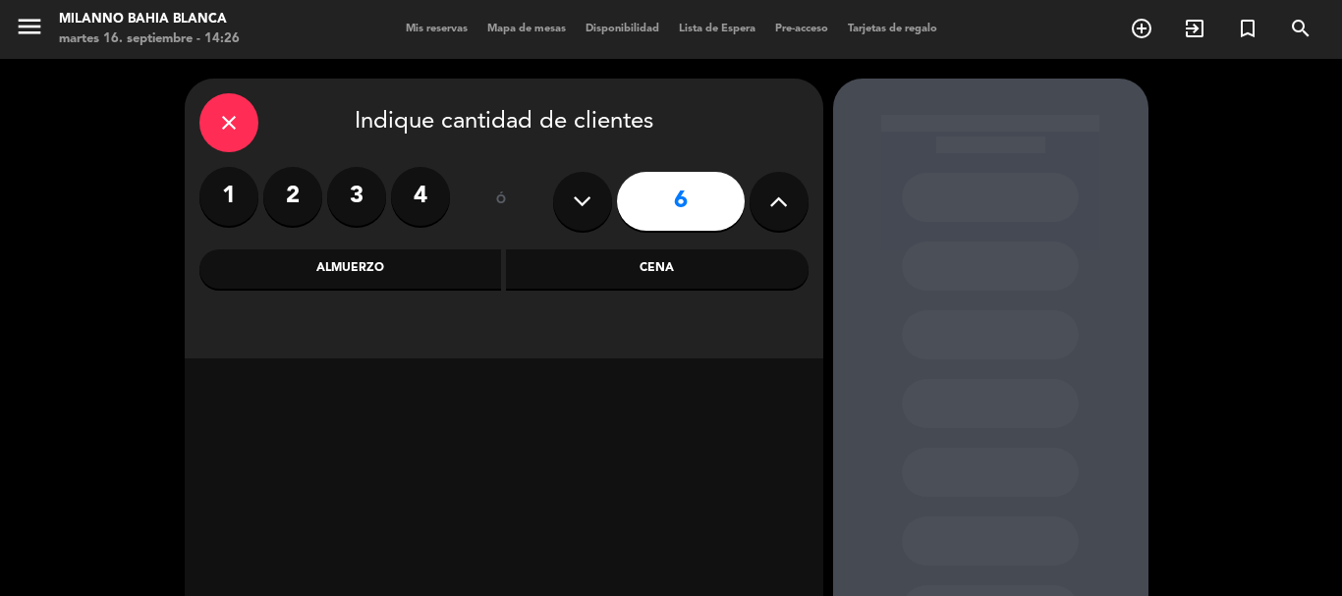
click at [776, 205] on icon at bounding box center [778, 201] width 19 height 29
type input "7"
click at [640, 255] on div "Cena" at bounding box center [657, 269] width 303 height 39
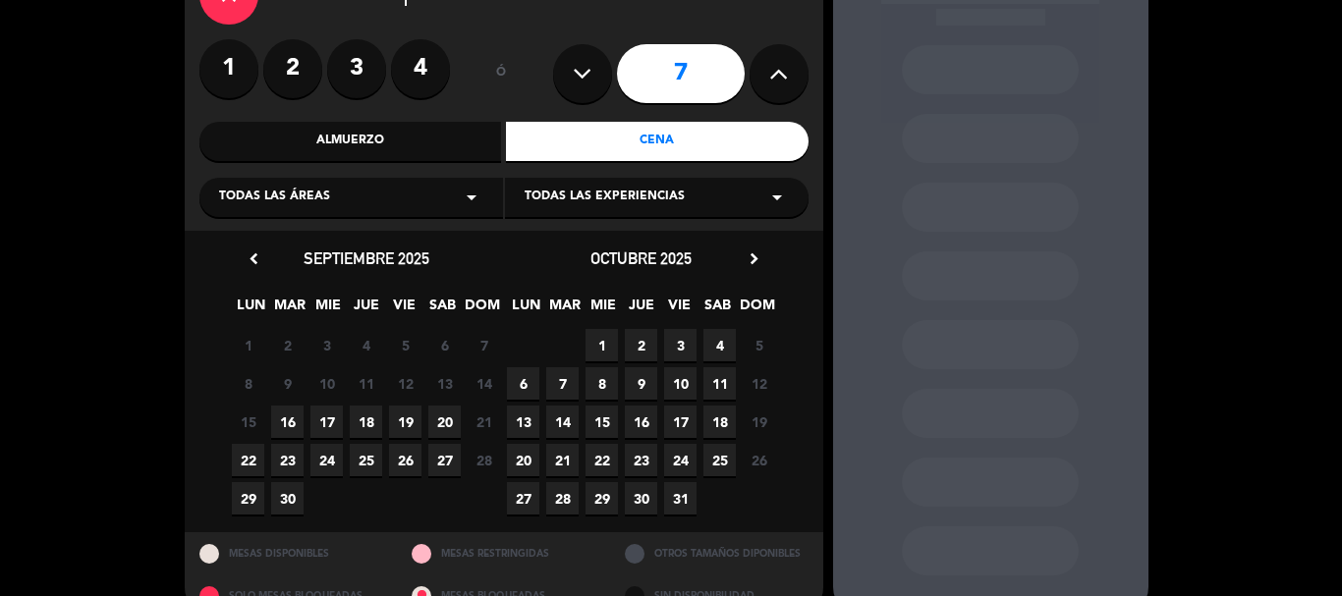
scroll to position [167, 0]
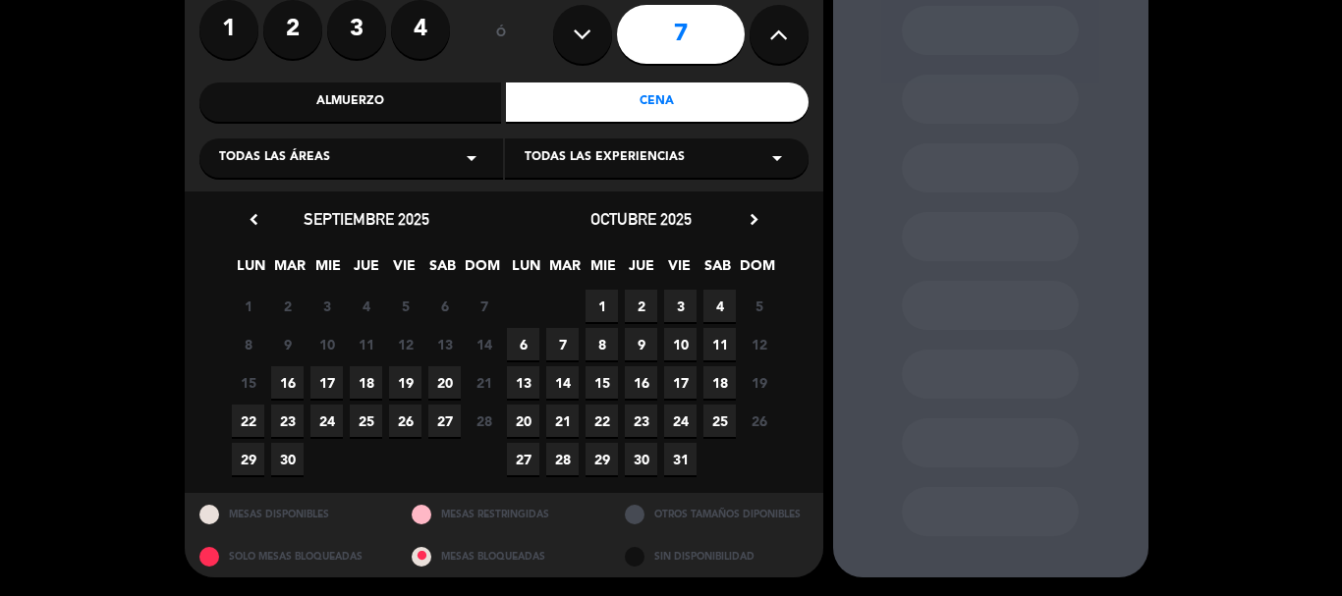
click at [369, 383] on span "18" at bounding box center [366, 383] width 32 height 32
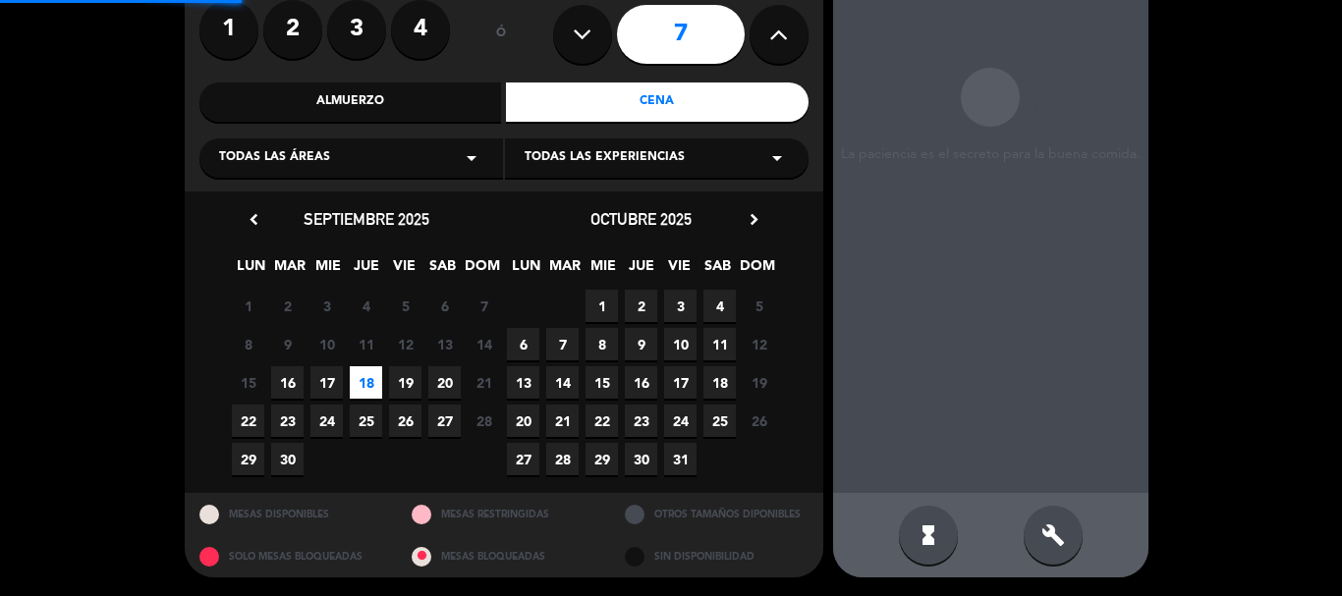
scroll to position [79, 0]
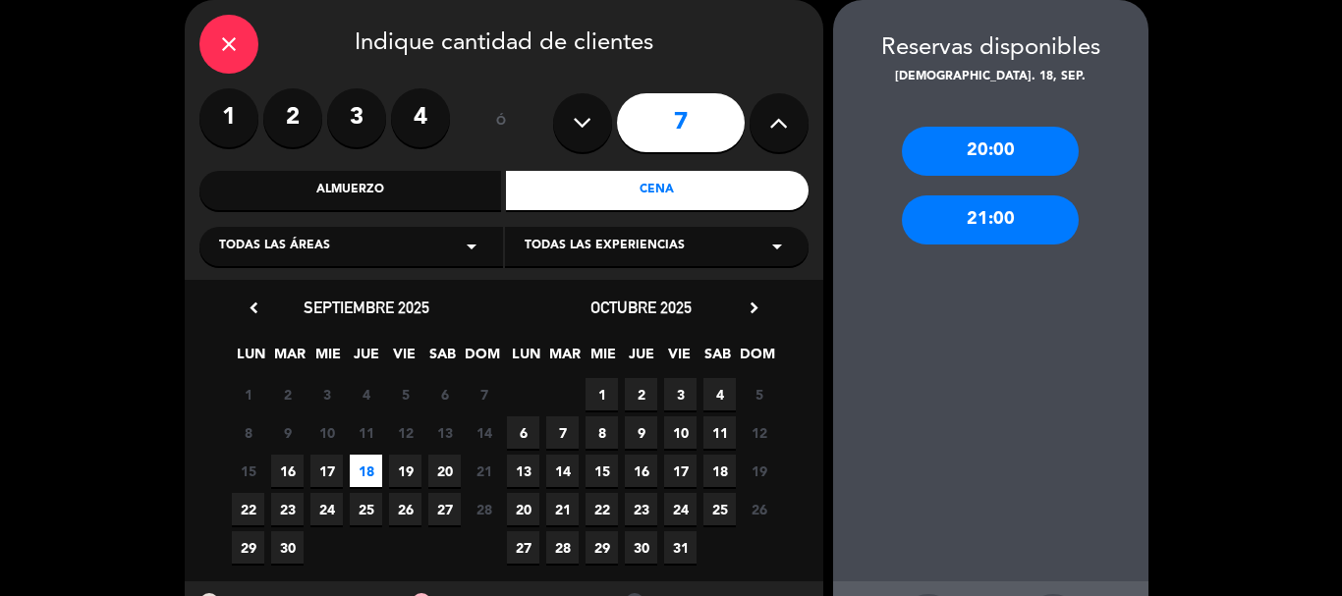
click at [994, 207] on div "21:00" at bounding box center [990, 220] width 177 height 49
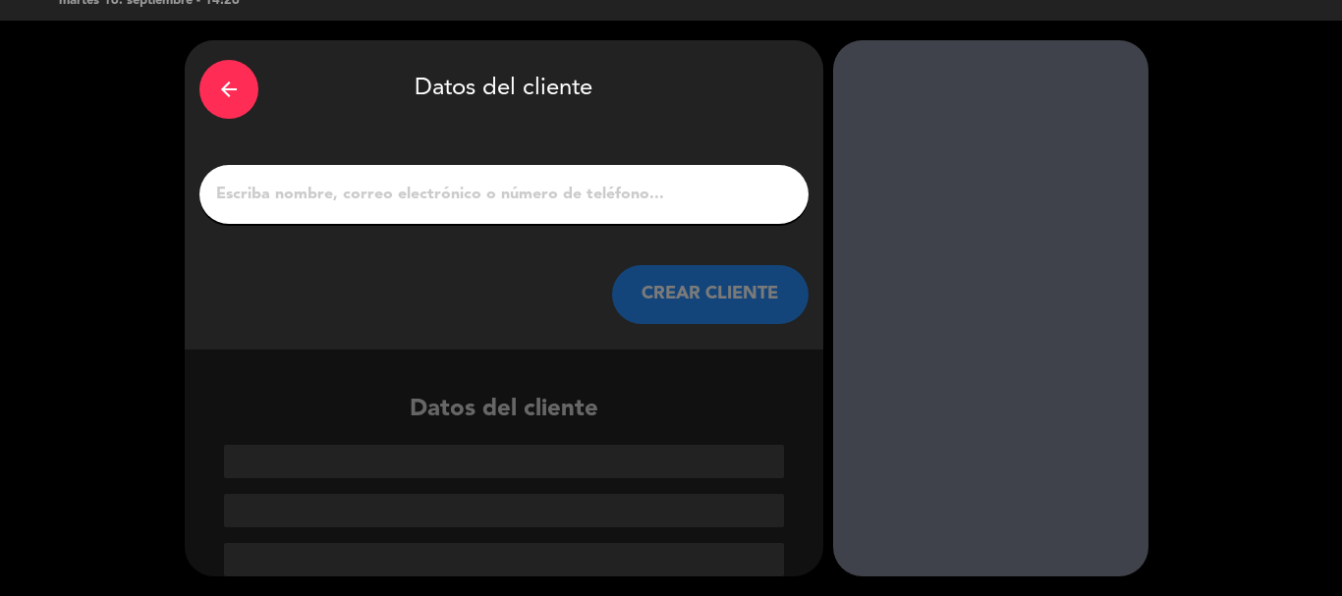
scroll to position [38, 0]
click at [654, 192] on input "1" at bounding box center [504, 195] width 580 height 28
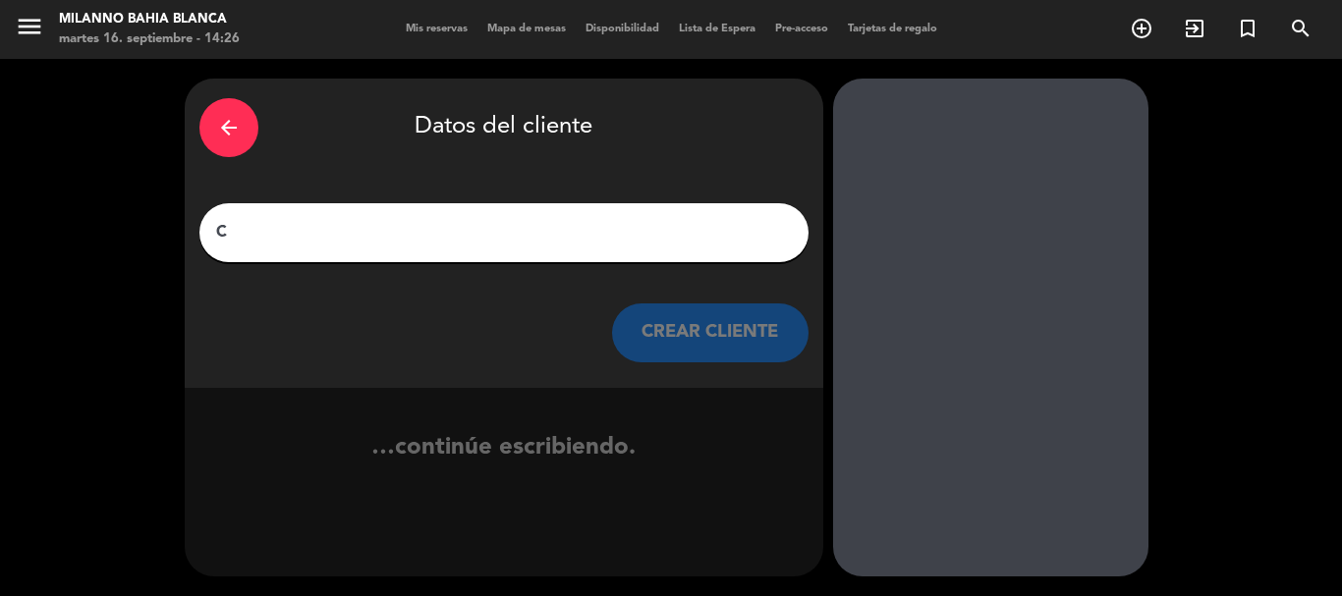
scroll to position [0, 0]
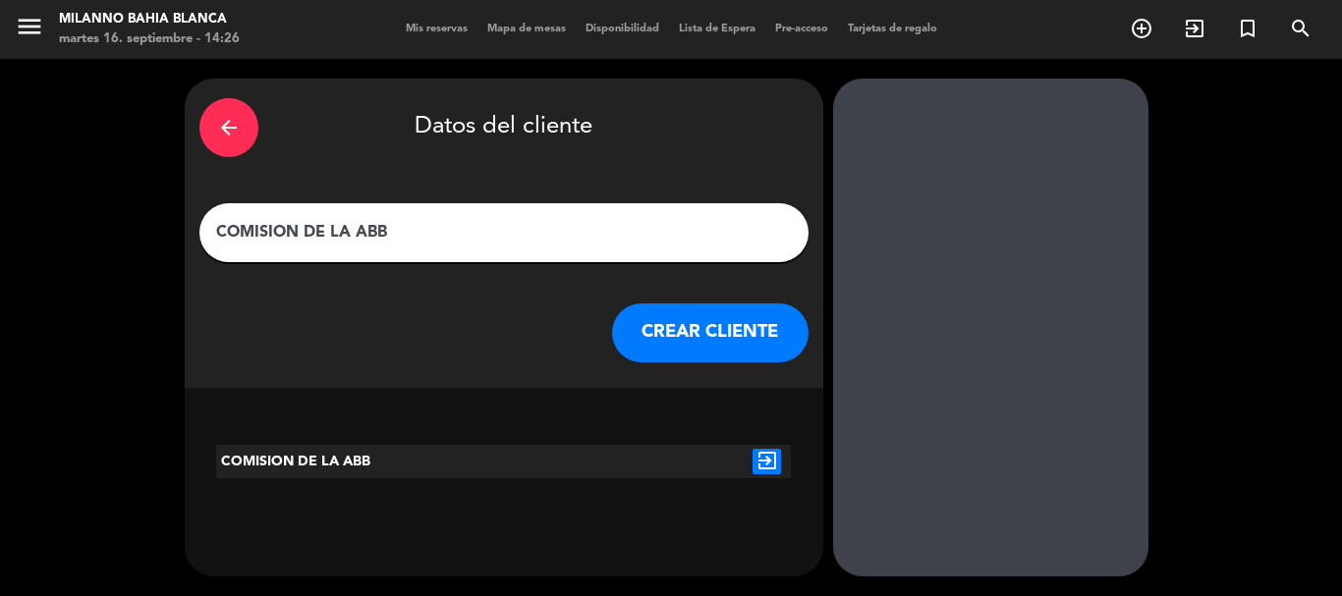
type input "COMISION DE LA ABB"
click at [721, 334] on button "CREAR CLIENTE" at bounding box center [710, 333] width 197 height 59
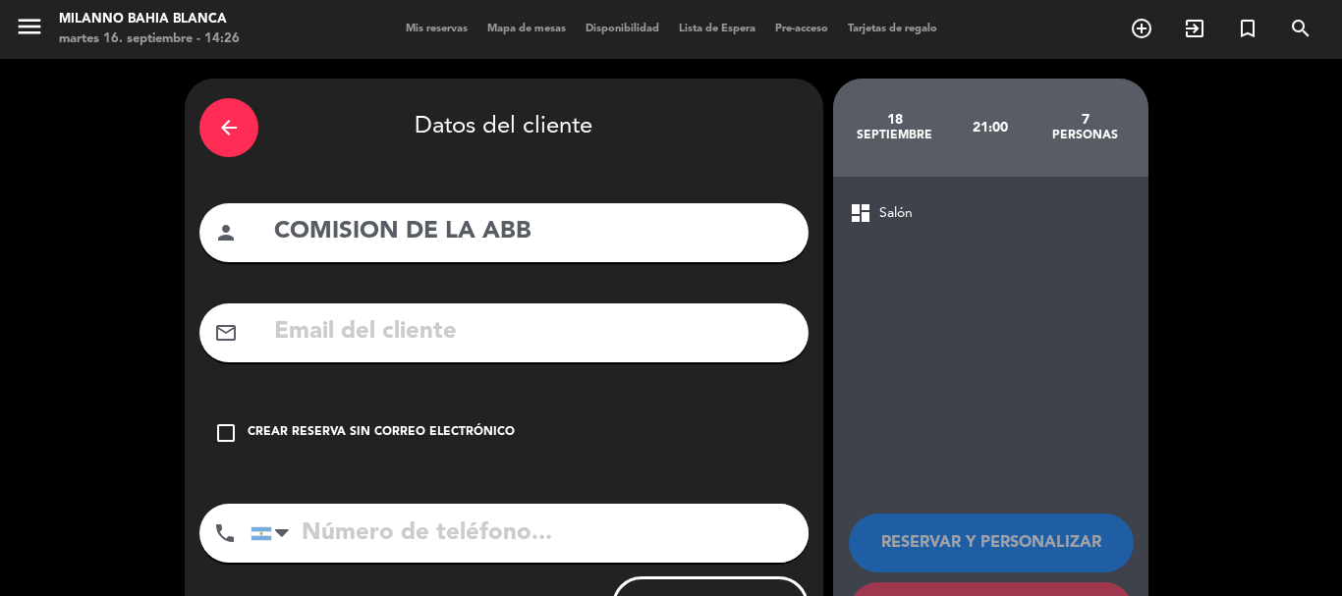
scroll to position [88, 0]
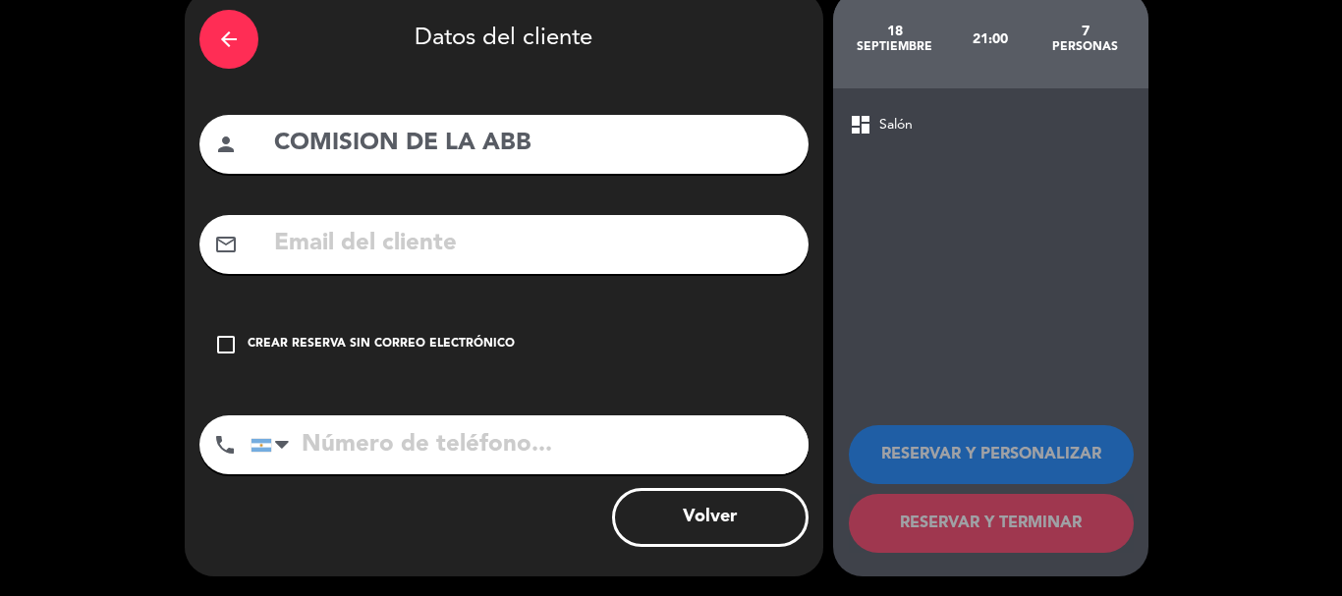
click at [227, 341] on icon "check_box_outline_blank" at bounding box center [226, 345] width 24 height 24
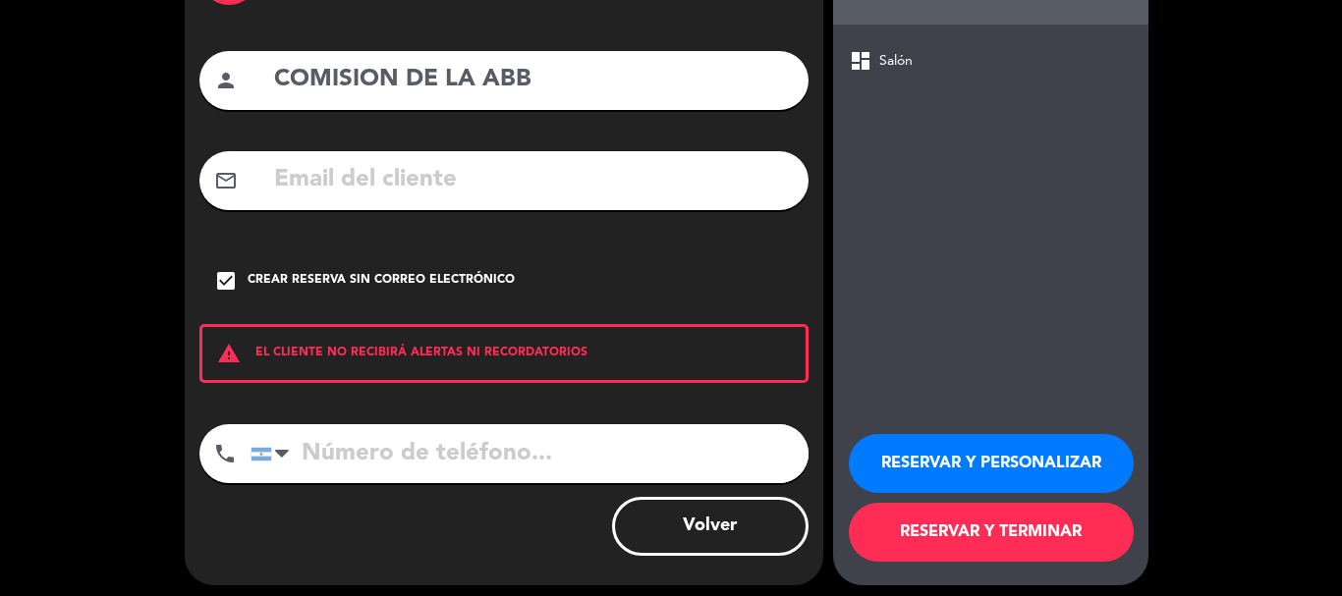
scroll to position [161, 0]
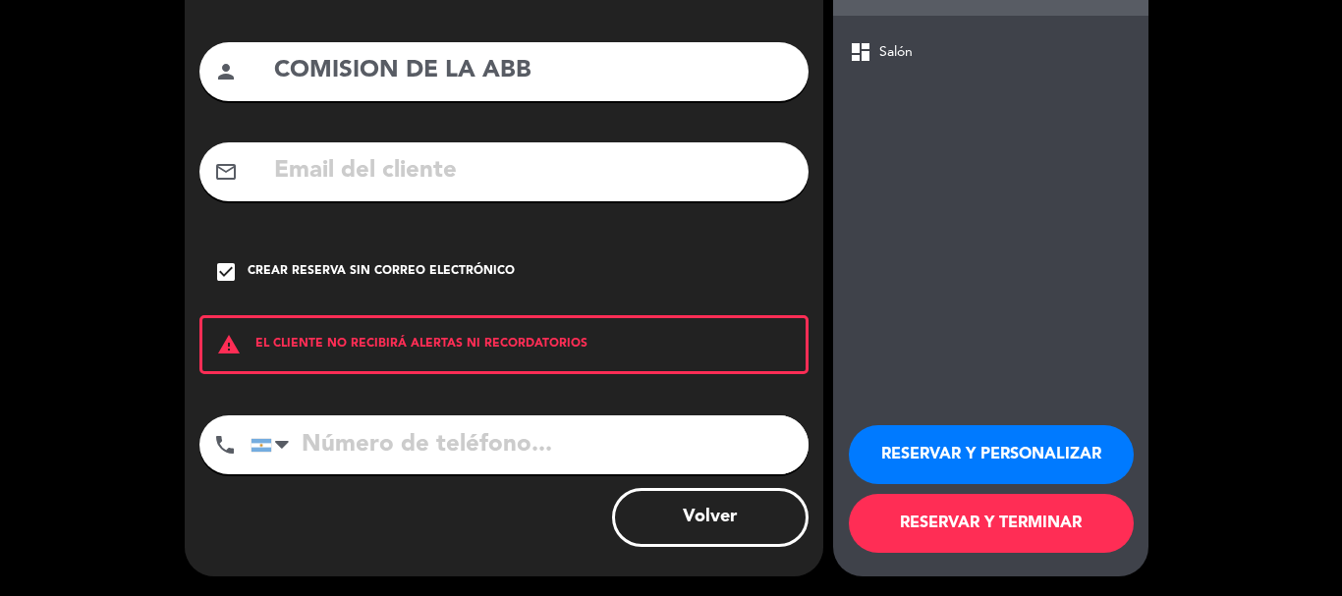
click at [975, 444] on button "RESERVAR Y PERSONALIZAR" at bounding box center [991, 454] width 285 height 59
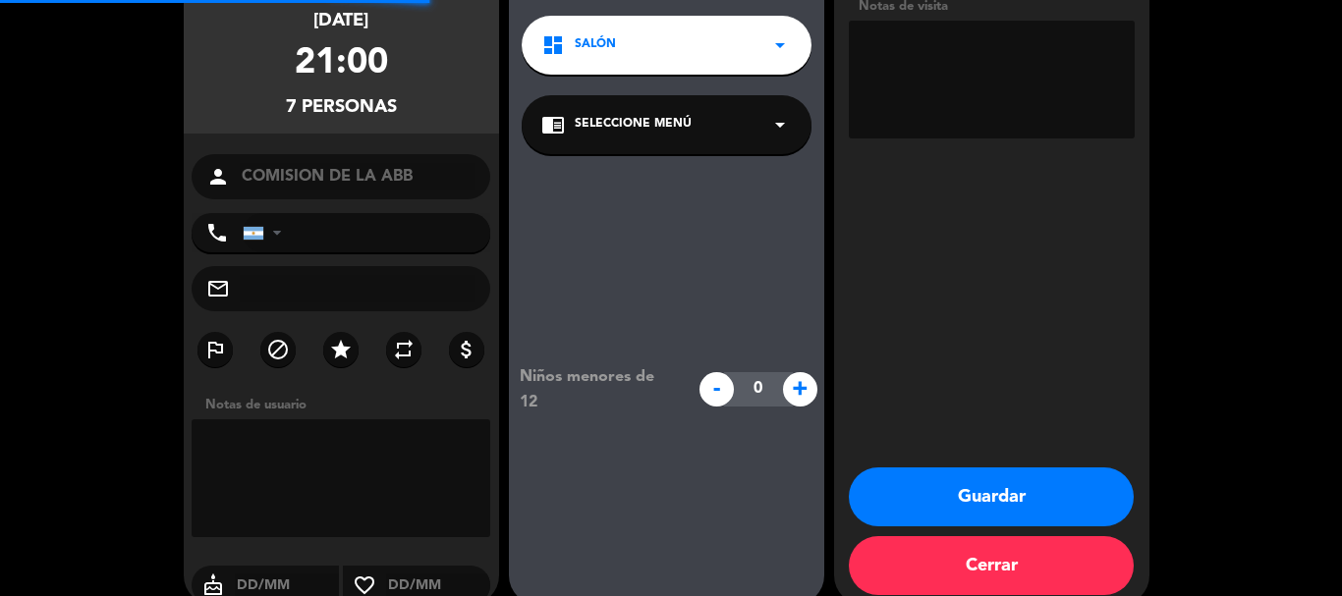
scroll to position [79, 0]
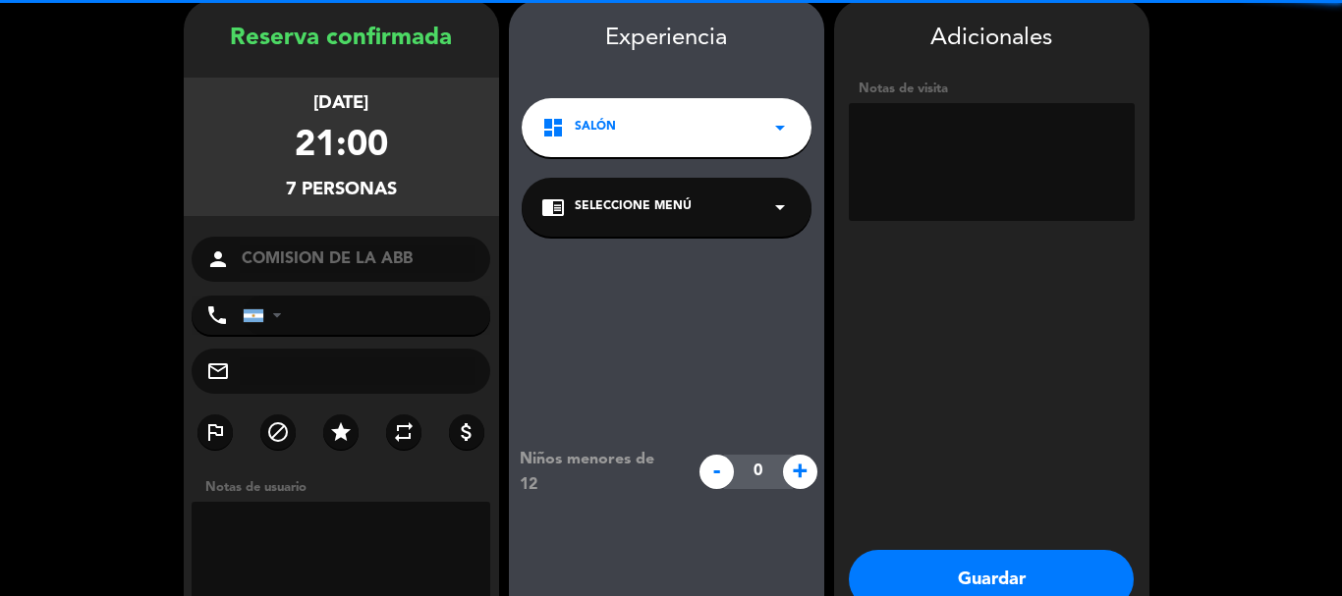
click at [954, 145] on textarea at bounding box center [992, 162] width 286 height 118
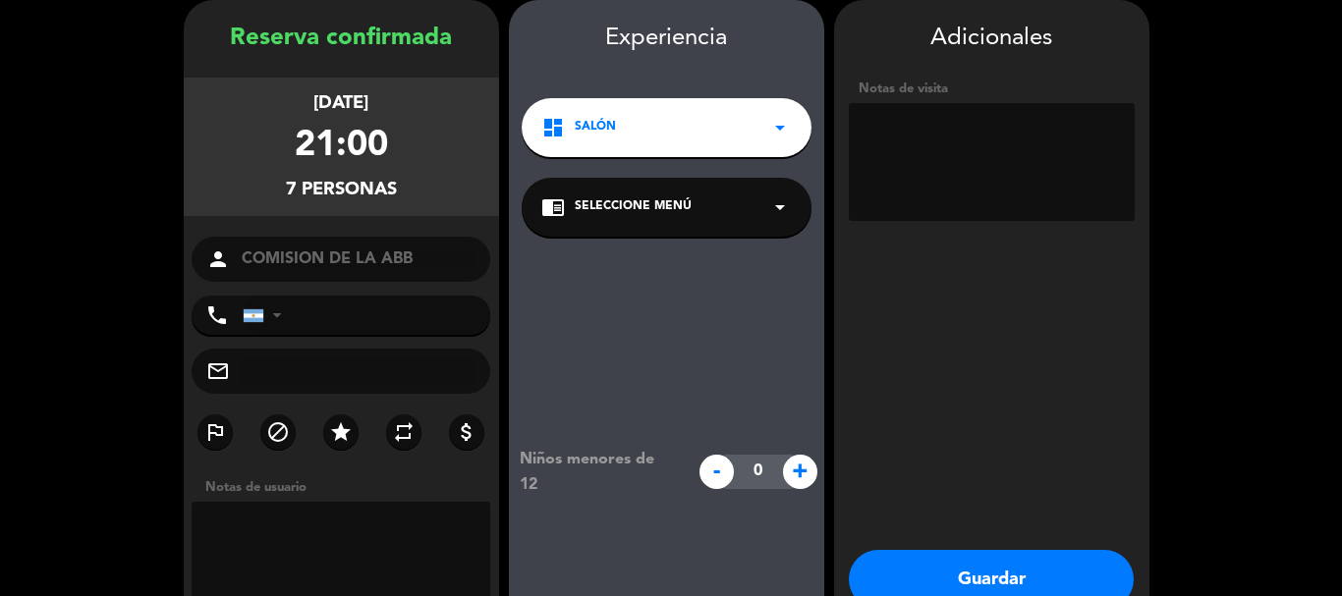
paste textarea "INVITADOS, PUEDEN PEDIR LO QUE QUIERAN DE LA CARTA, VAN A HACER CONTENIDO"
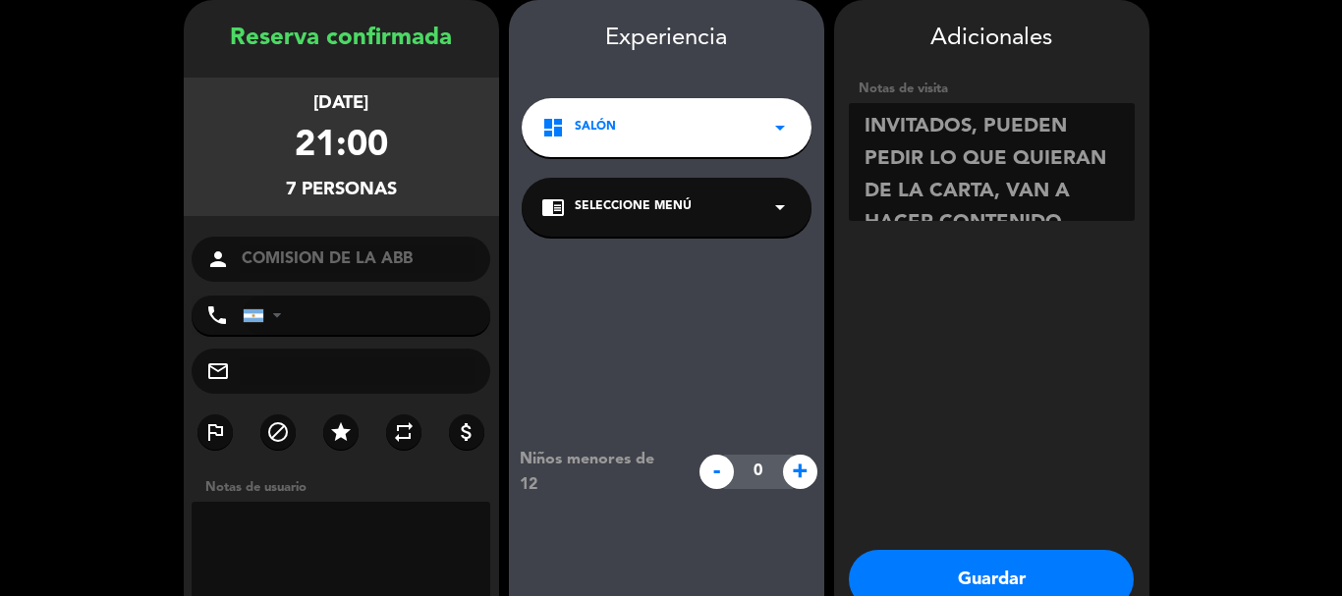
scroll to position [15, 0]
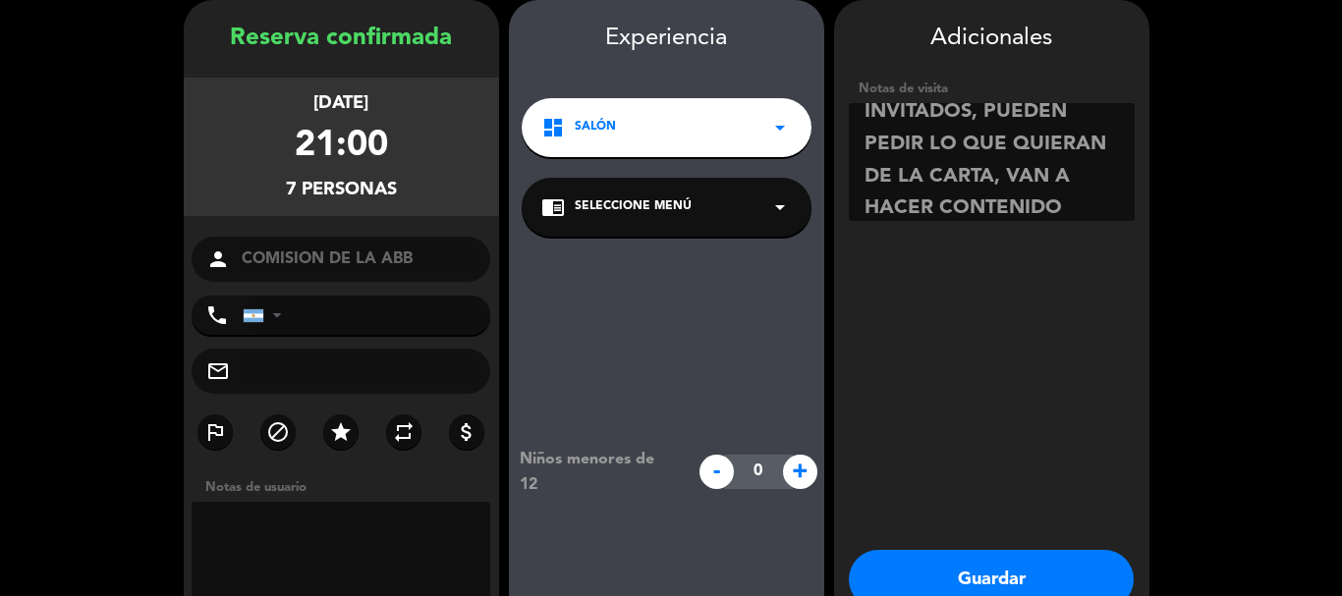
type textarea "INVITADOS, PUEDEN PEDIR LO QUE QUIERAN DE LA CARTA, VAN A HACER CONTENIDO"
click at [255, 555] on textarea at bounding box center [342, 561] width 300 height 118
paste textarea "INVITADOS, PUEDEN PEDIR LO QUE QUIERAN DE LA CARTA, VAN A HACER CONTENIDO"
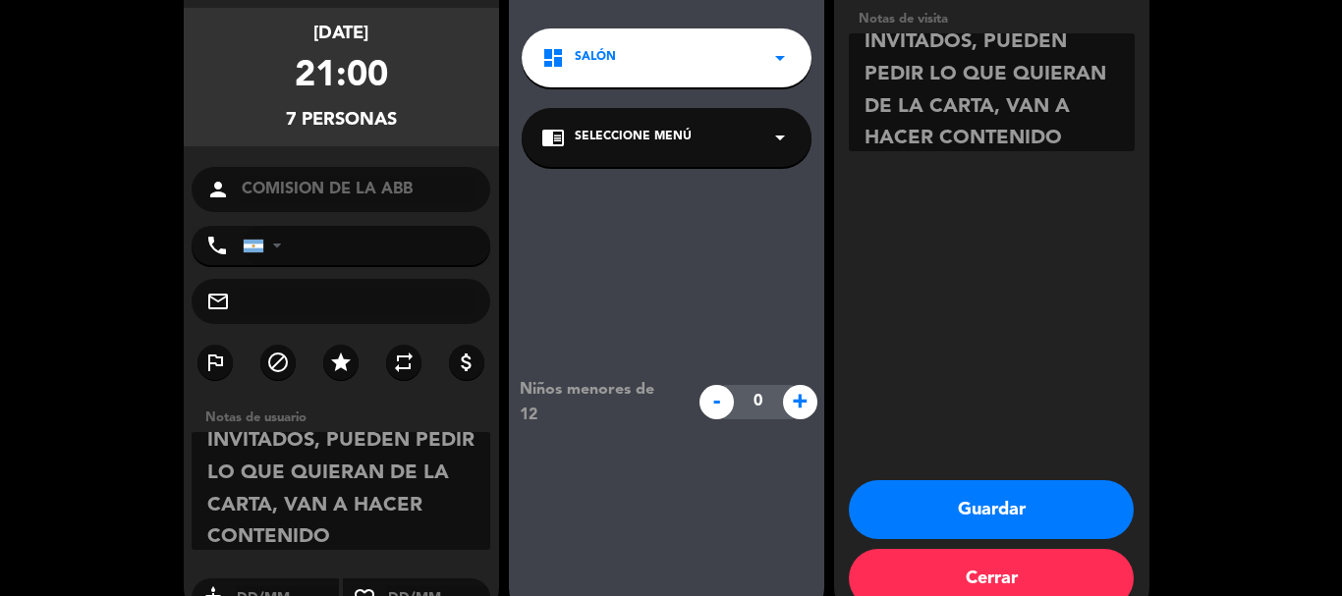
scroll to position [190, 0]
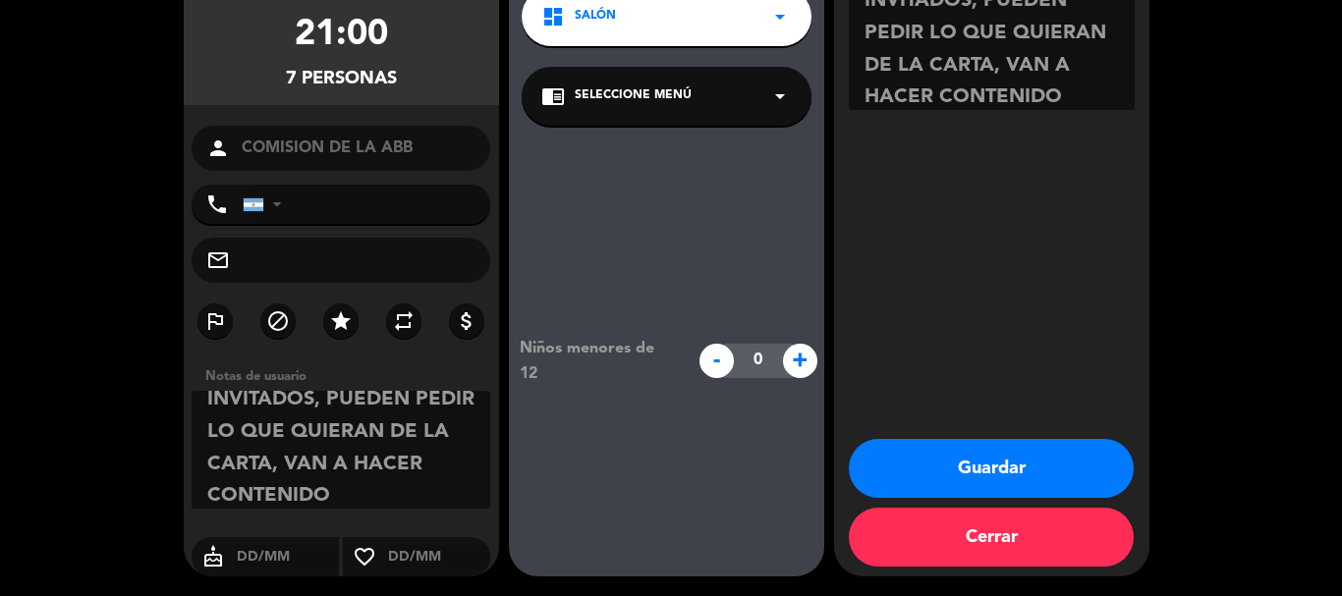
type textarea "INVITADOS, PUEDEN PEDIR LO QUE QUIERAN DE LA CARTA, VAN A HACER CONTENIDO"
click at [990, 463] on button "Guardar" at bounding box center [991, 468] width 285 height 59
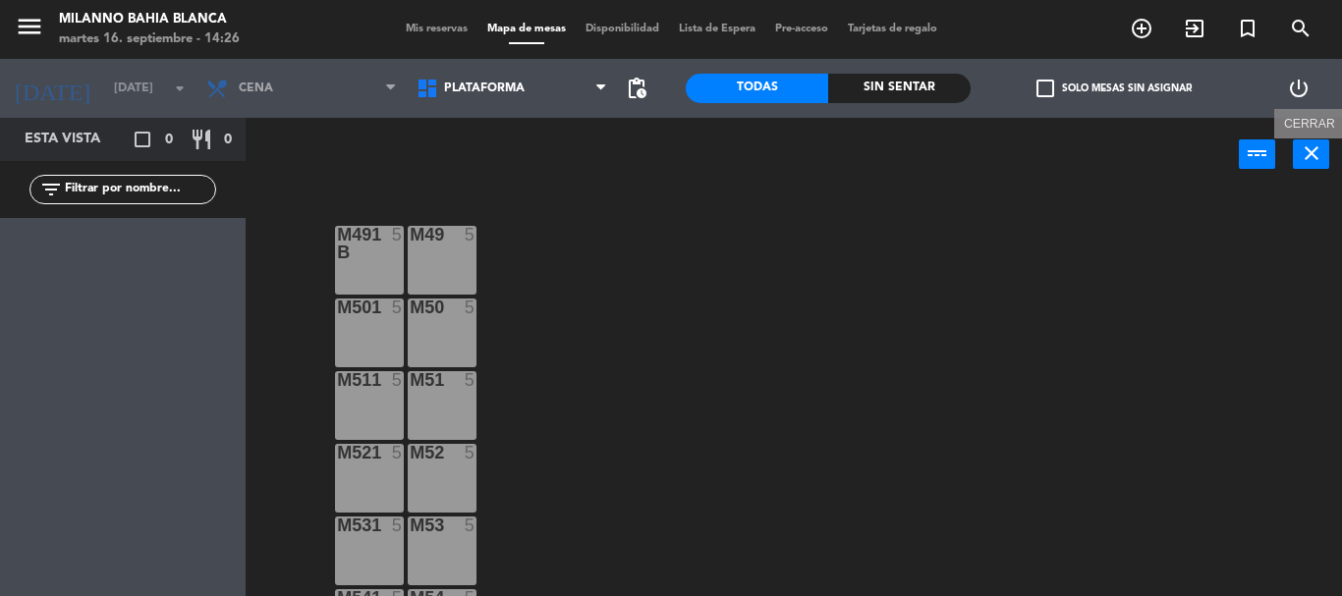
click at [1322, 150] on icon "close" at bounding box center [1312, 154] width 24 height 24
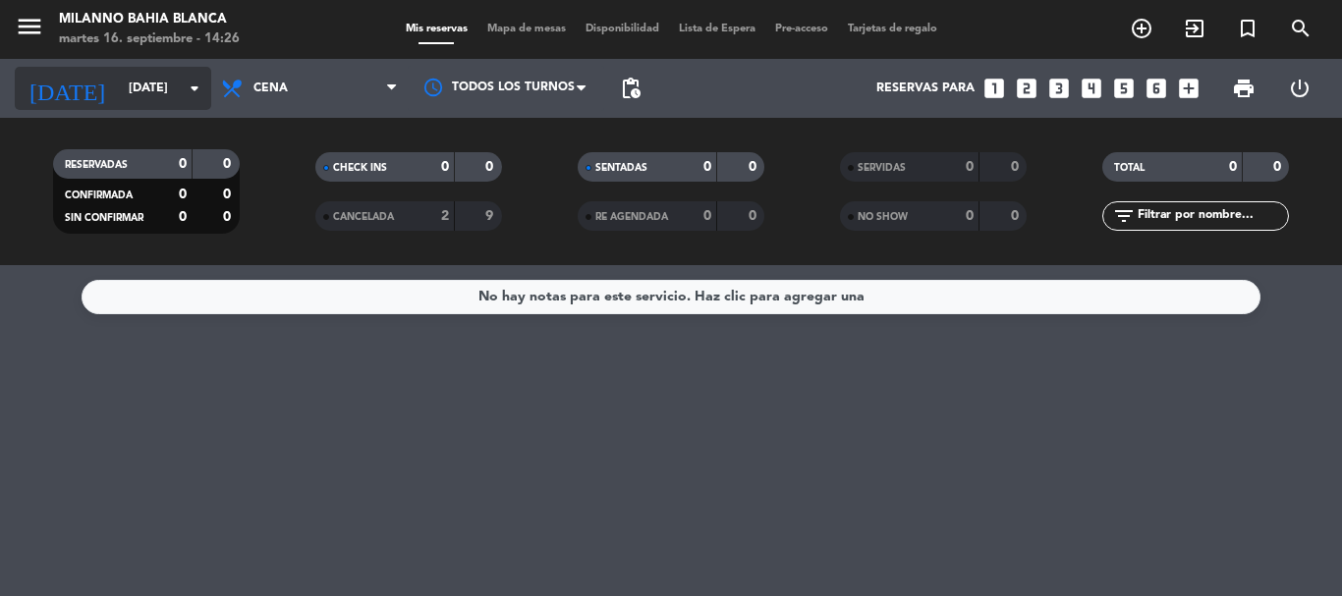
click at [205, 83] on icon "arrow_drop_down" at bounding box center [195, 89] width 24 height 24
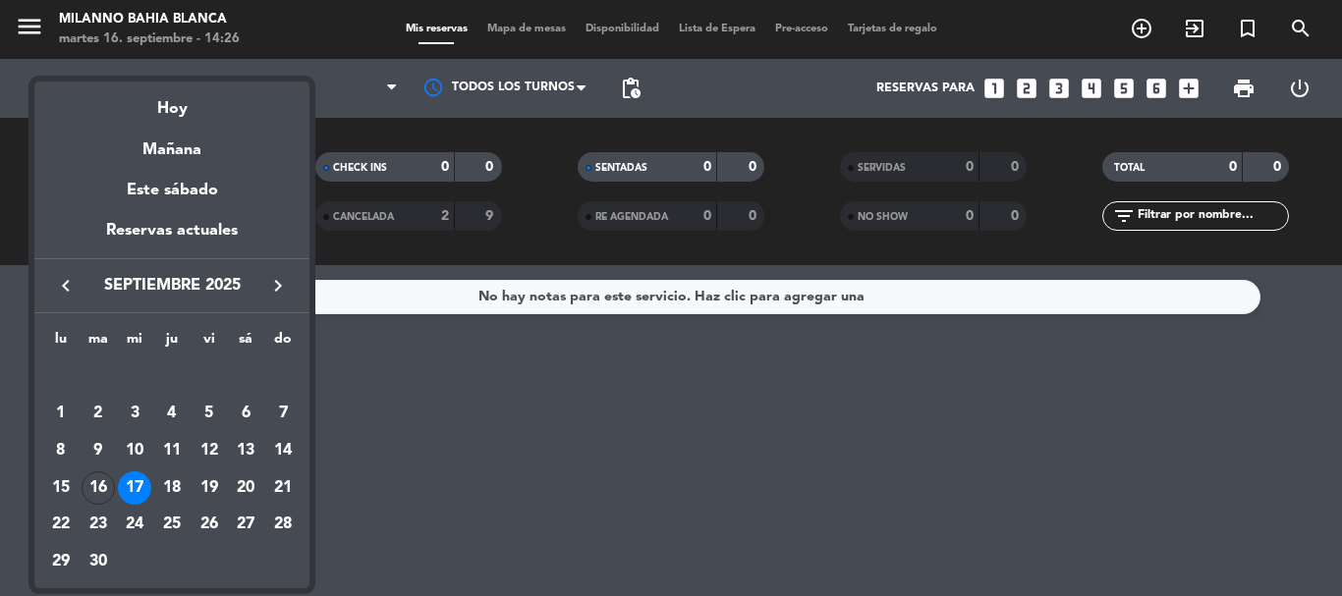
click at [136, 483] on div "17" at bounding box center [134, 488] width 33 height 33
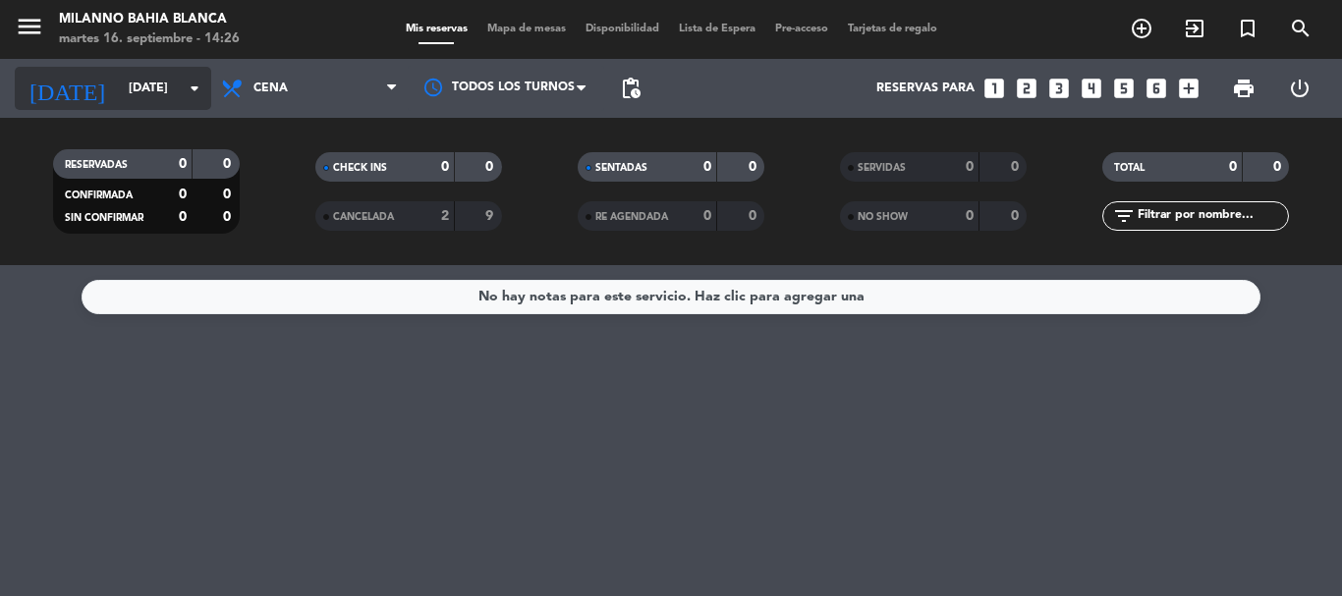
click at [188, 89] on icon "arrow_drop_down" at bounding box center [195, 89] width 24 height 24
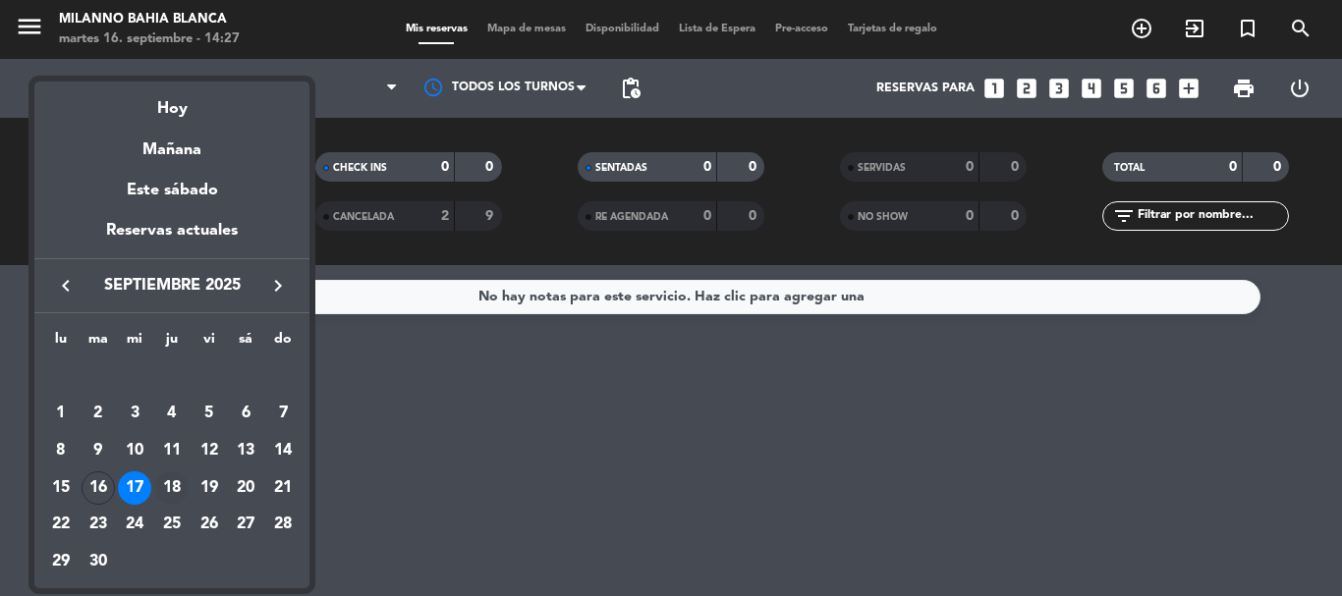
click at [173, 481] on div "18" at bounding box center [171, 488] width 33 height 33
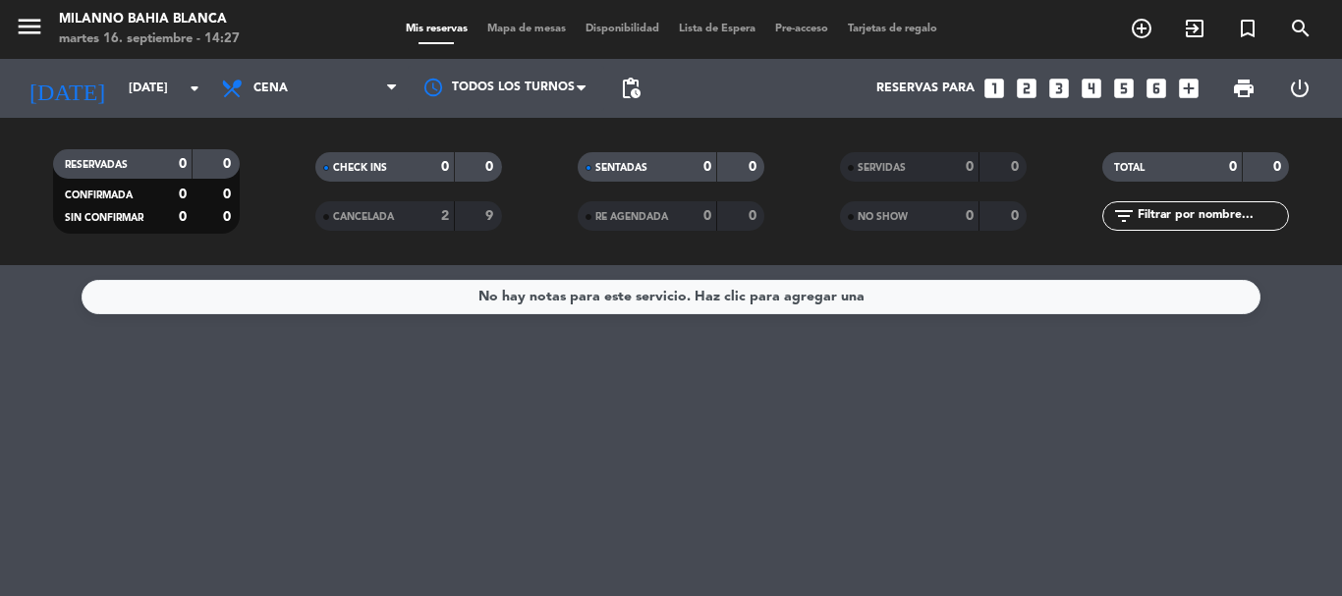
type input "[DEMOGRAPHIC_DATA][DATE]"
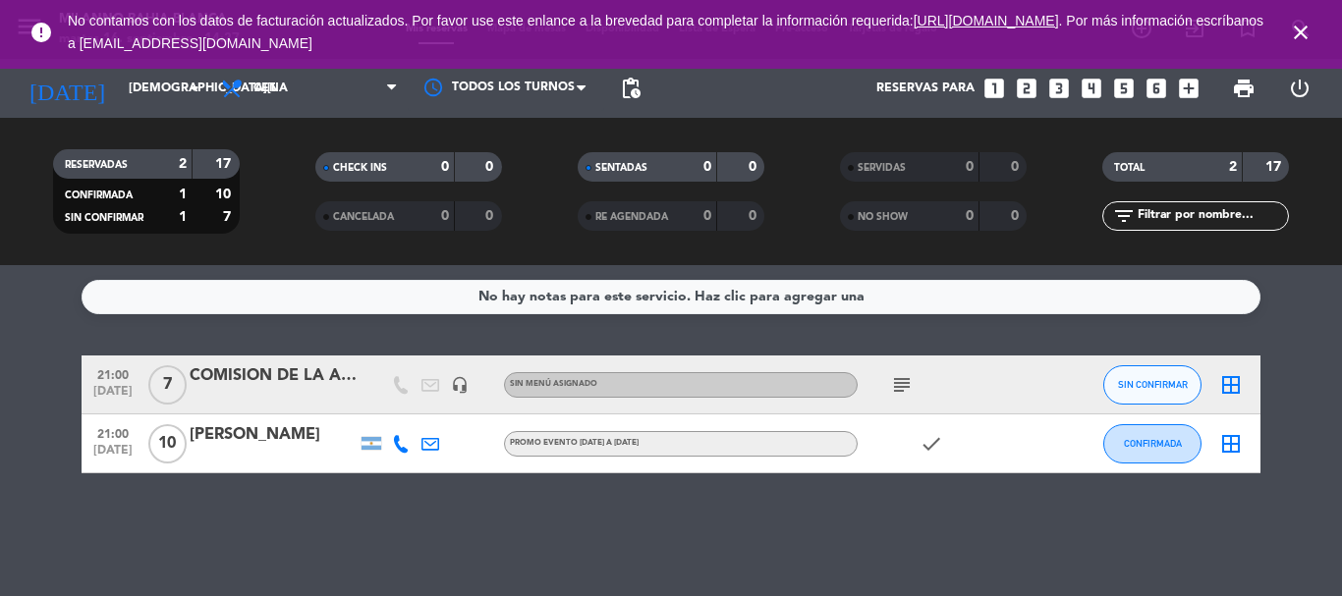
click at [906, 382] on icon "subject" at bounding box center [902, 385] width 24 height 24
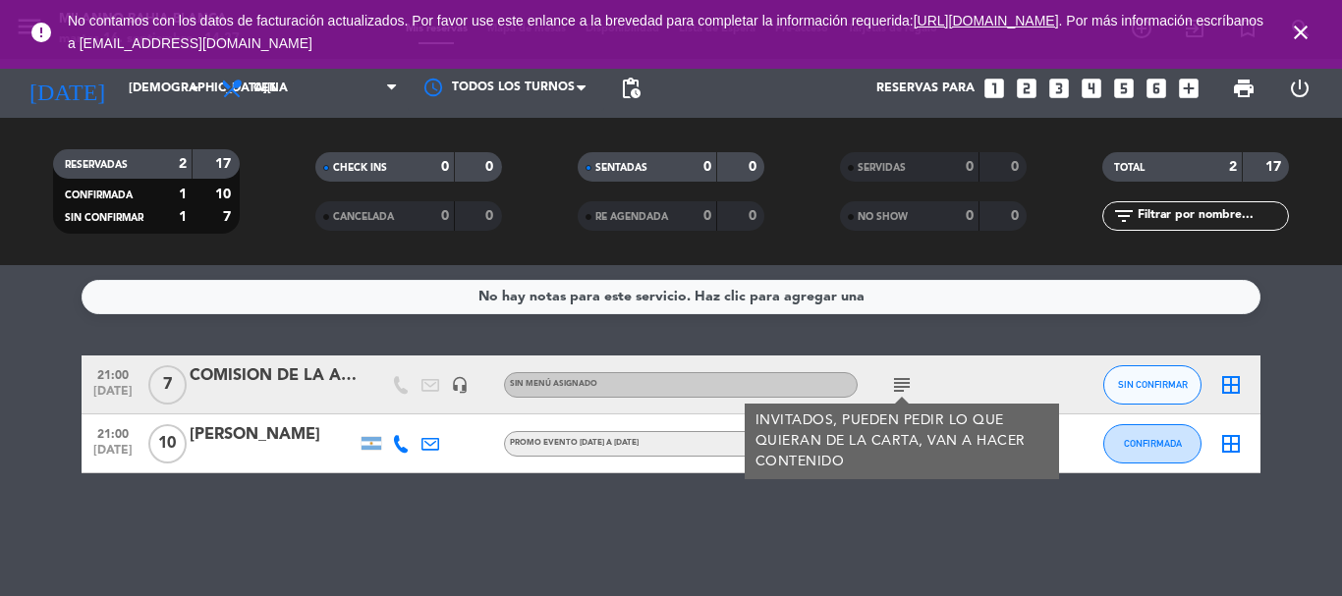
click at [906, 382] on icon "subject" at bounding box center [902, 385] width 24 height 24
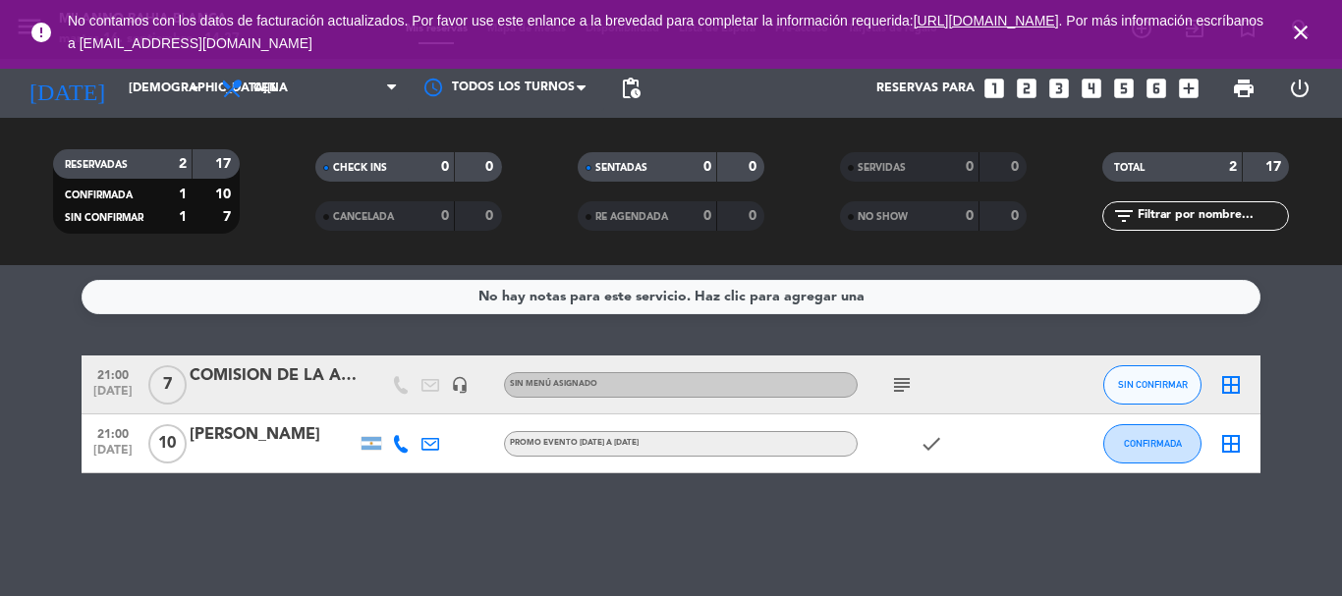
click at [1296, 39] on icon "close" at bounding box center [1301, 33] width 24 height 24
